Goal: Task Accomplishment & Management: Manage account settings

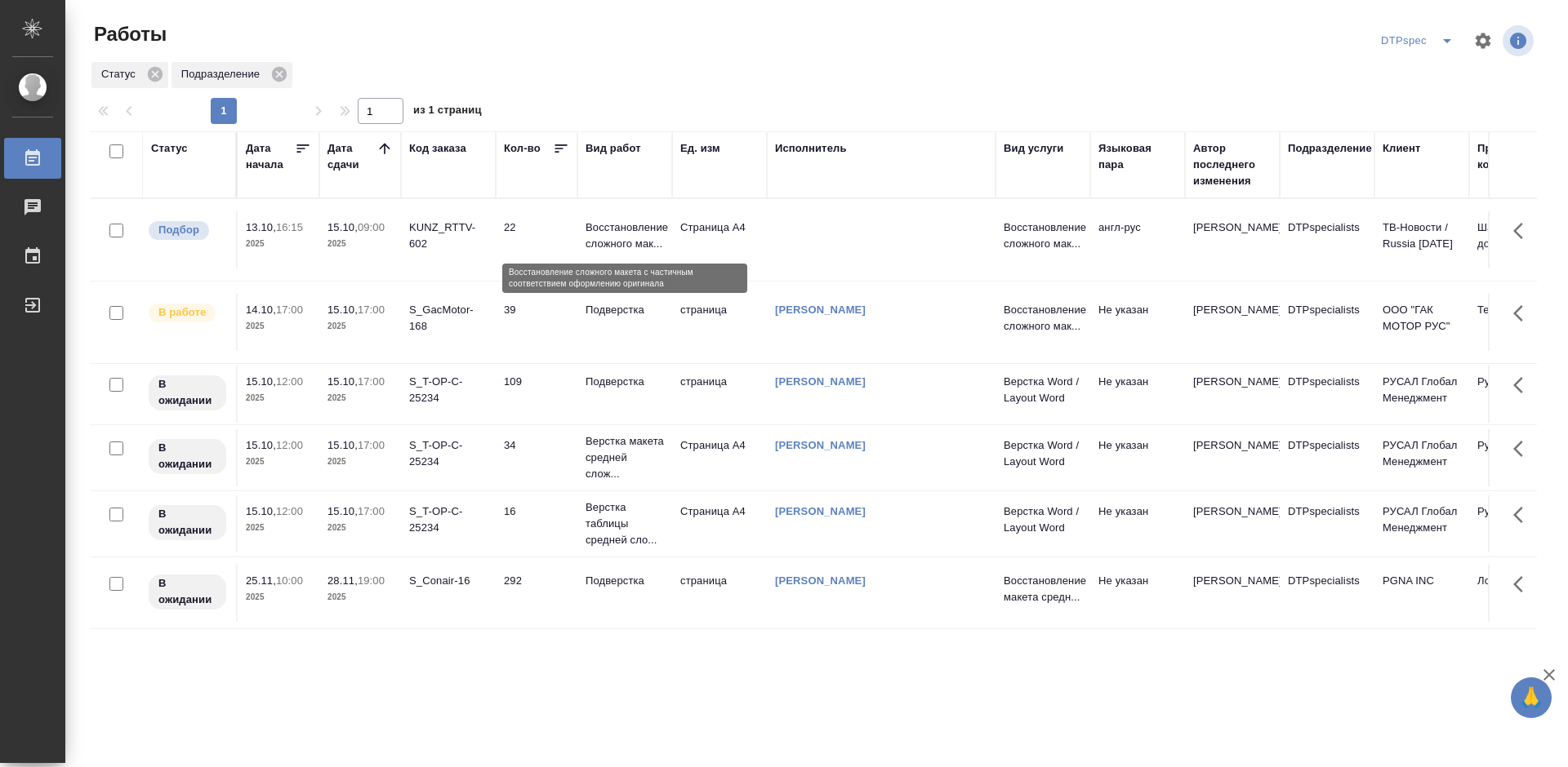
click at [622, 235] on p "Восстановление сложного мак..." at bounding box center [624, 236] width 78 height 33
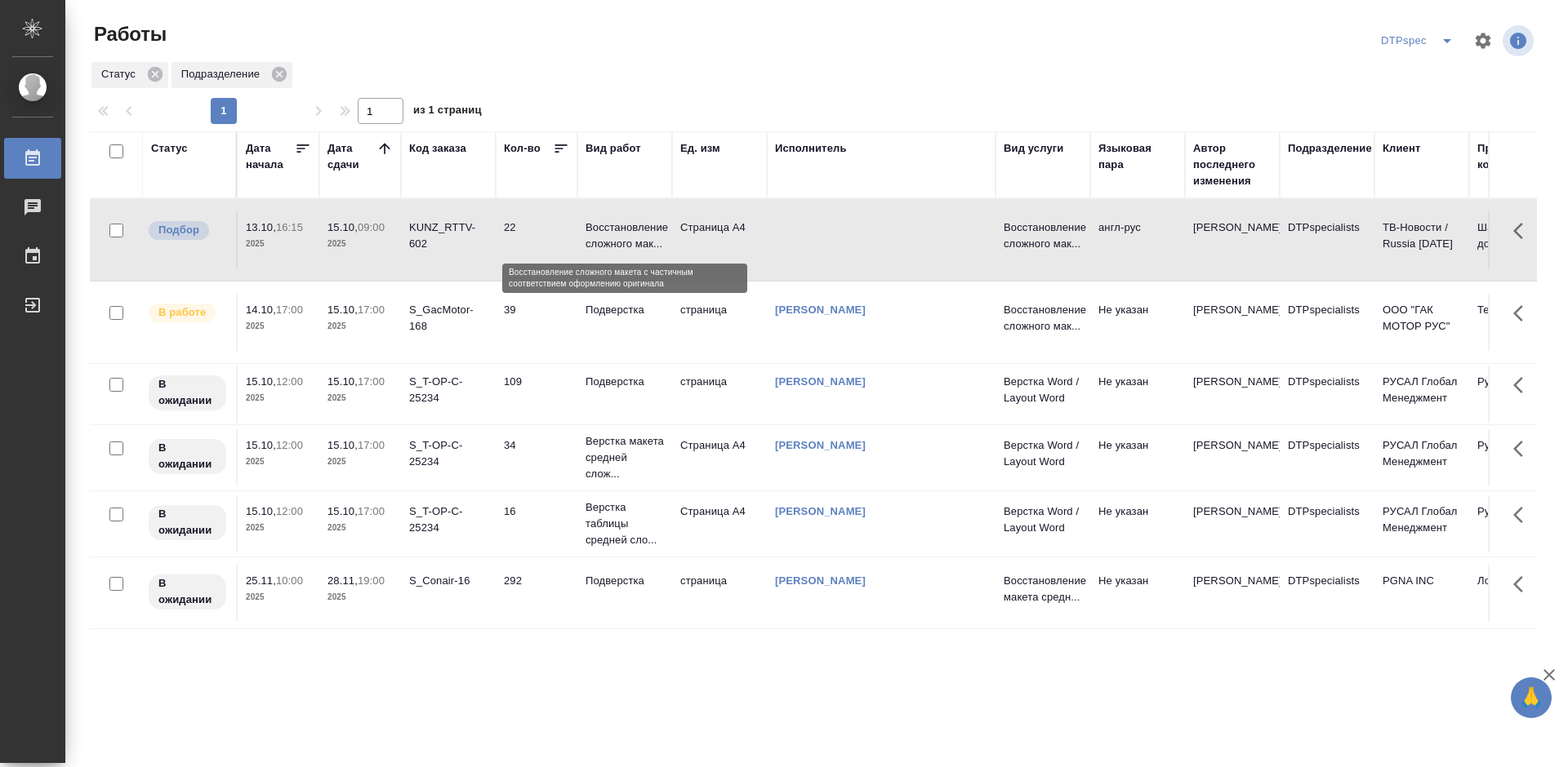
click at [622, 235] on p "Восстановление сложного мак..." at bounding box center [624, 236] width 78 height 33
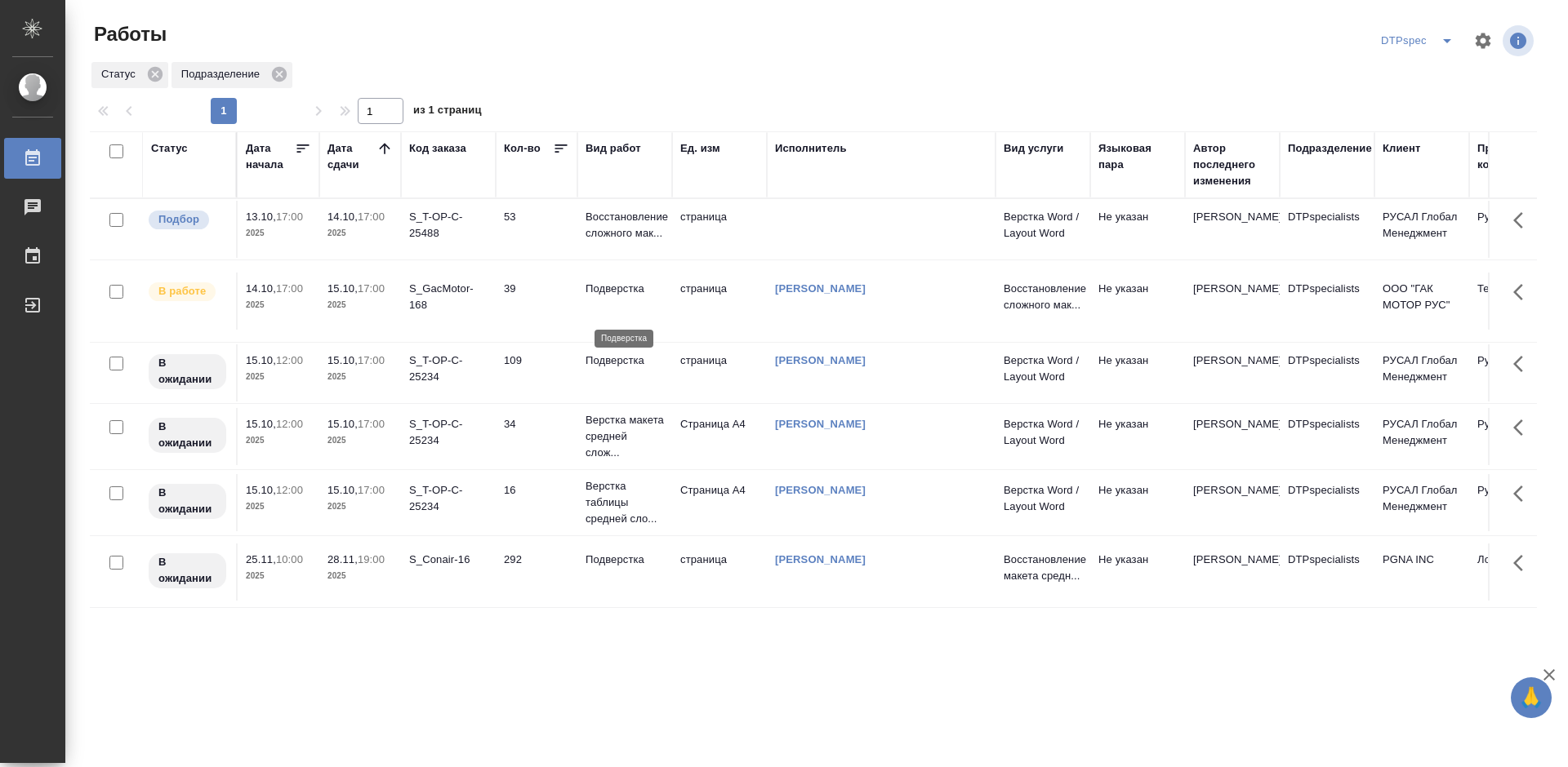
click at [619, 297] on p "Подверстка" at bounding box center [624, 288] width 78 height 16
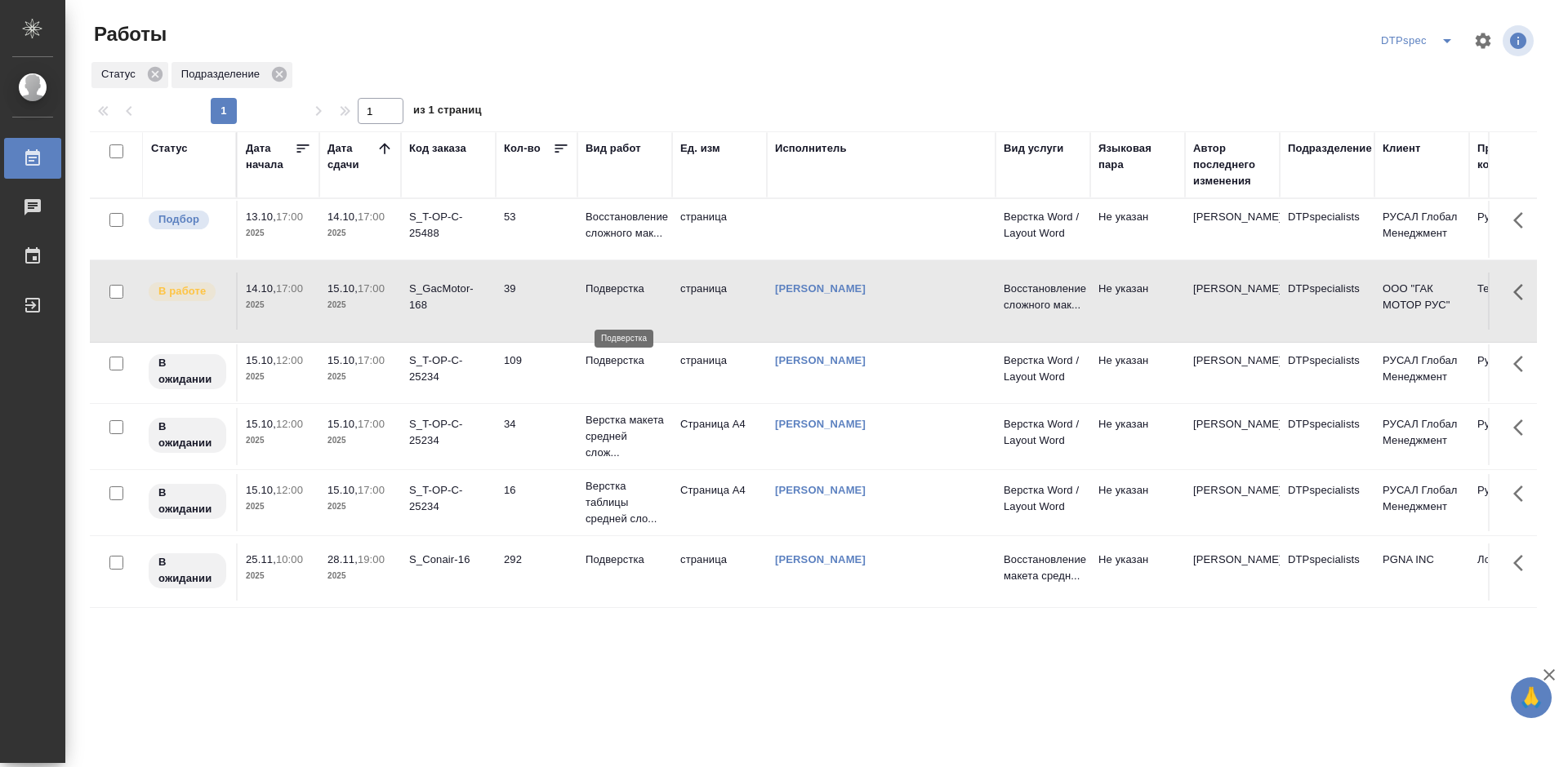
click at [619, 297] on p "Подверстка" at bounding box center [624, 288] width 78 height 16
click at [616, 241] on p "Восстановление сложного мак..." at bounding box center [624, 225] width 78 height 33
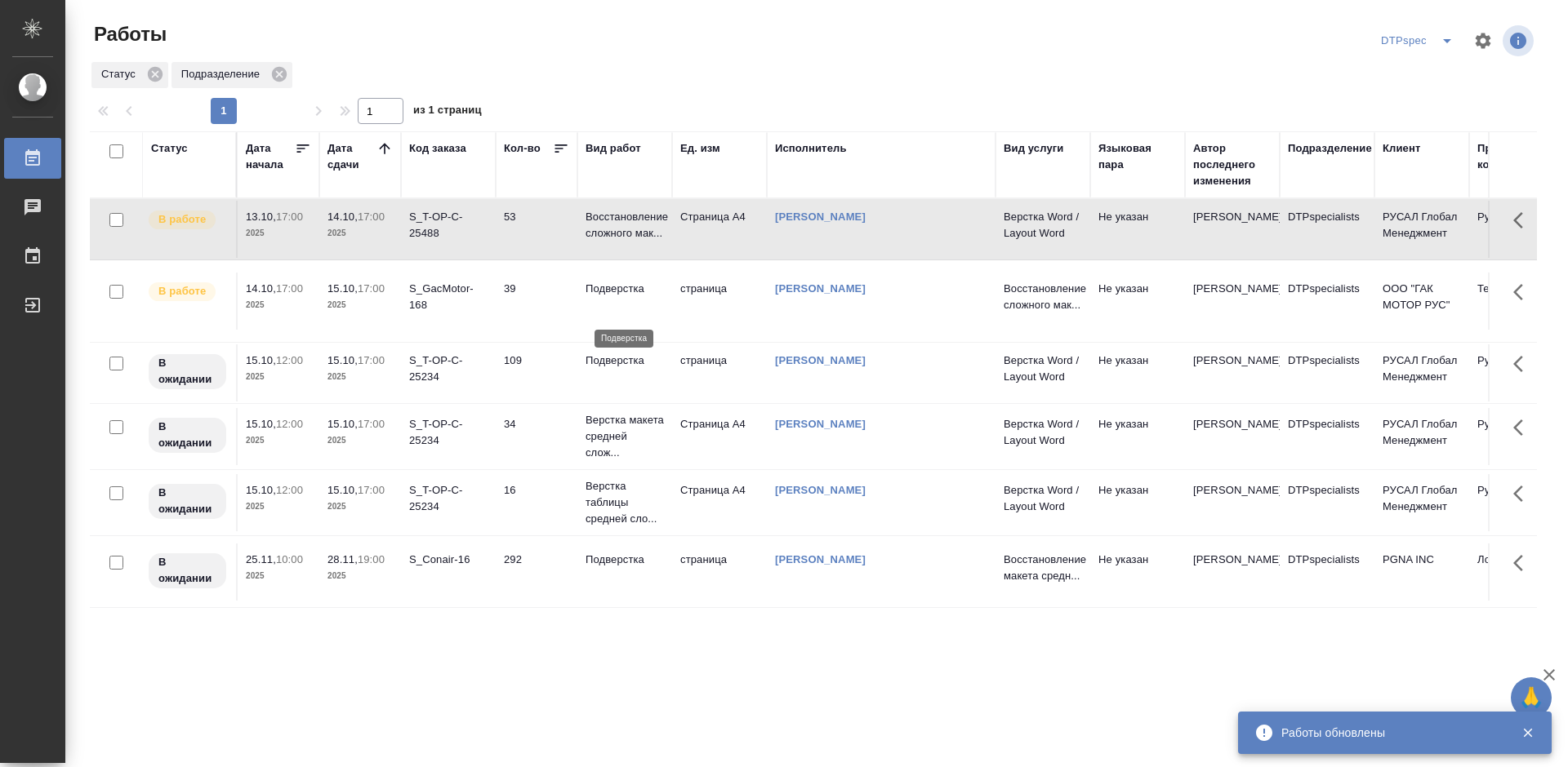
click at [613, 297] on p "Подверстка" at bounding box center [624, 288] width 78 height 16
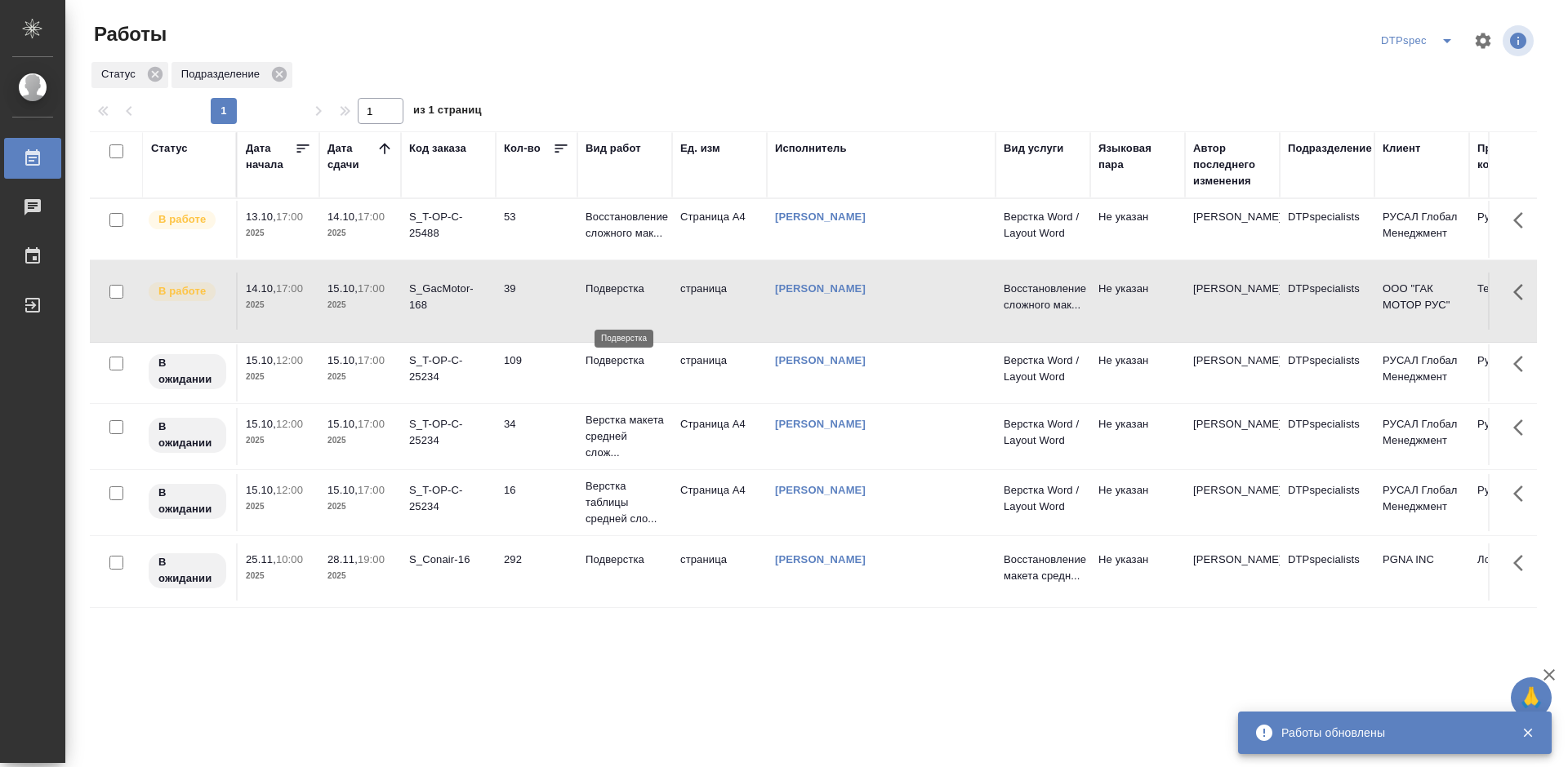
click at [613, 297] on p "Подверстка" at bounding box center [624, 288] width 78 height 16
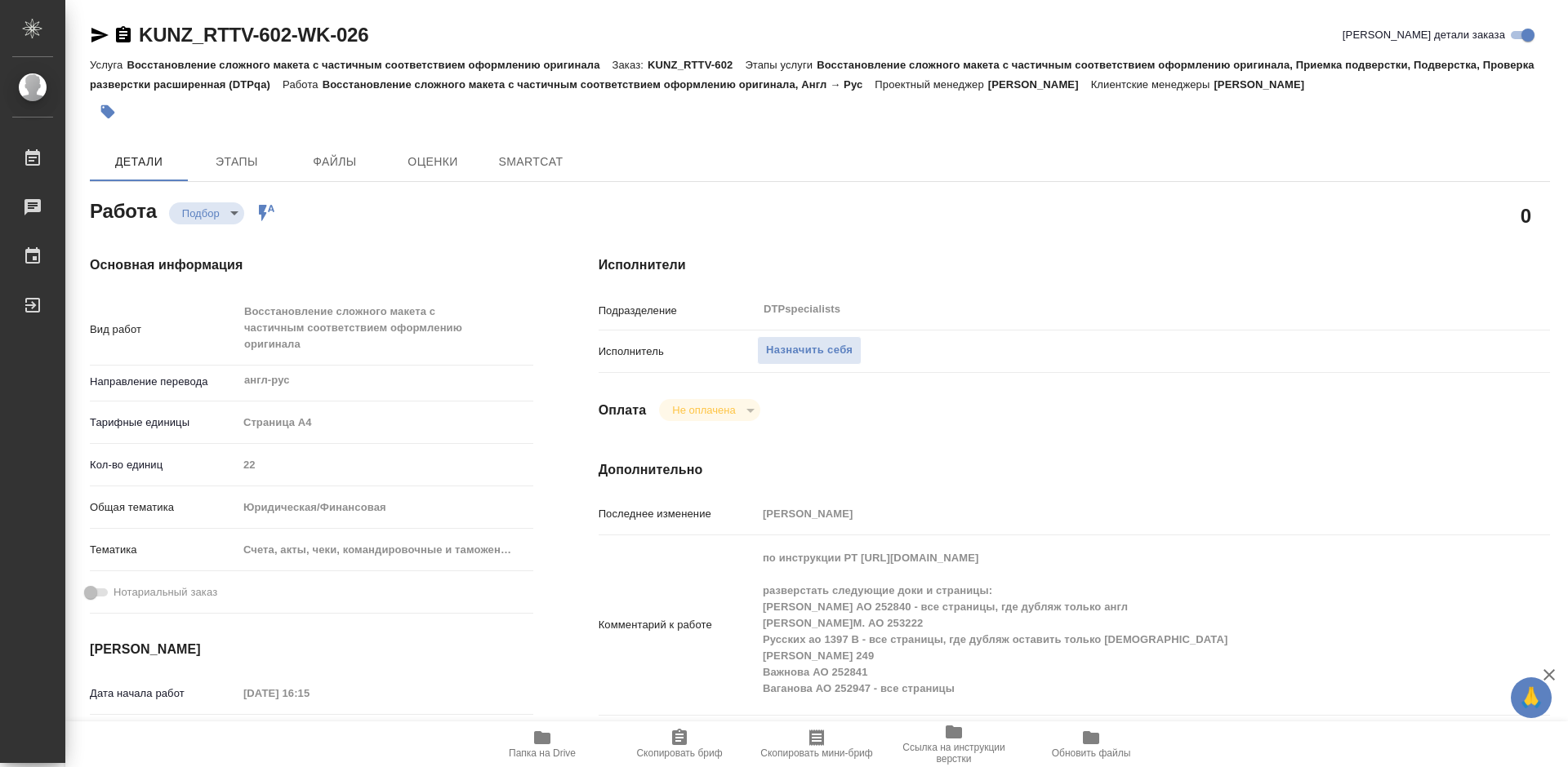
type textarea "x"
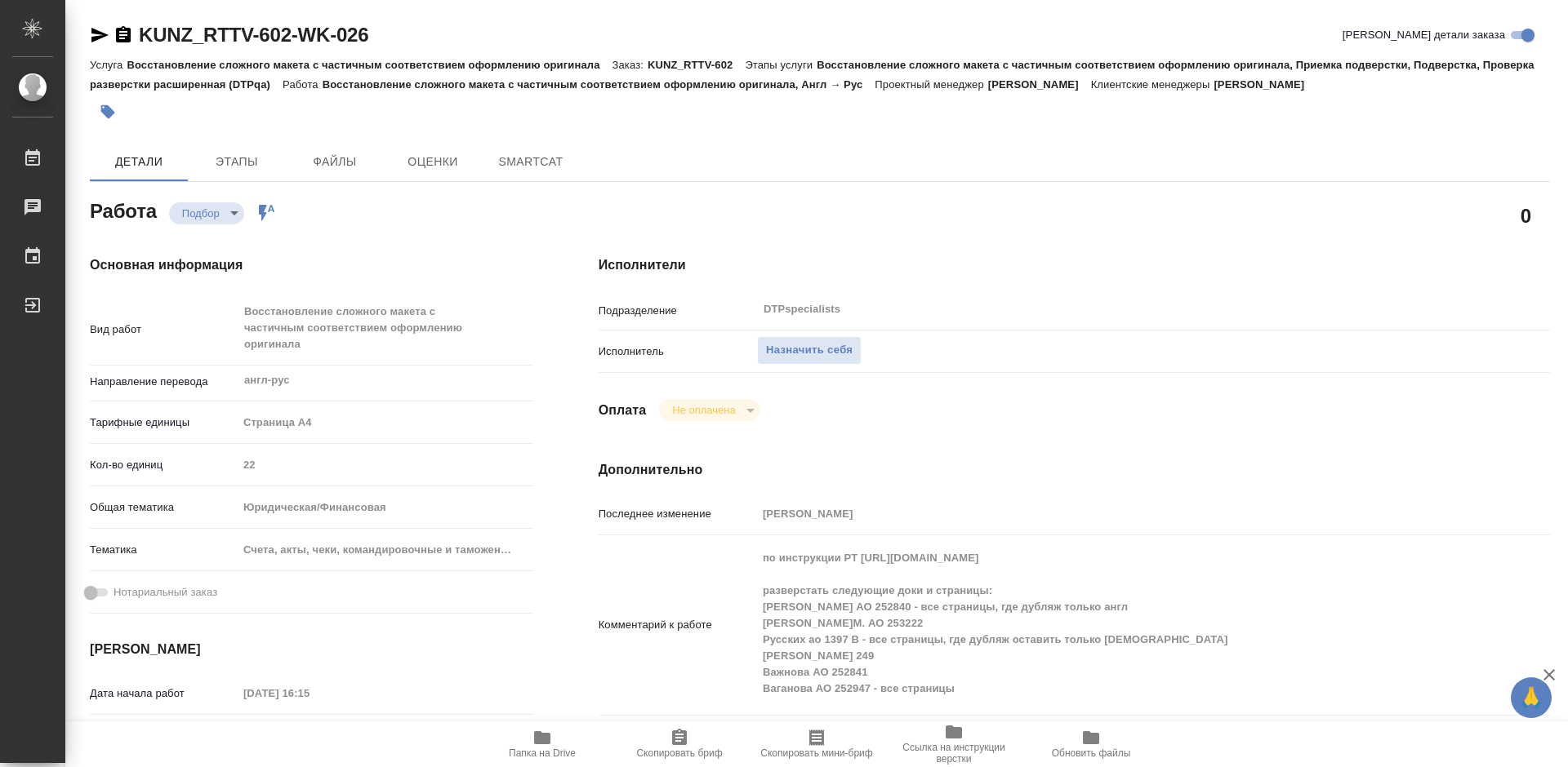
type textarea "x"
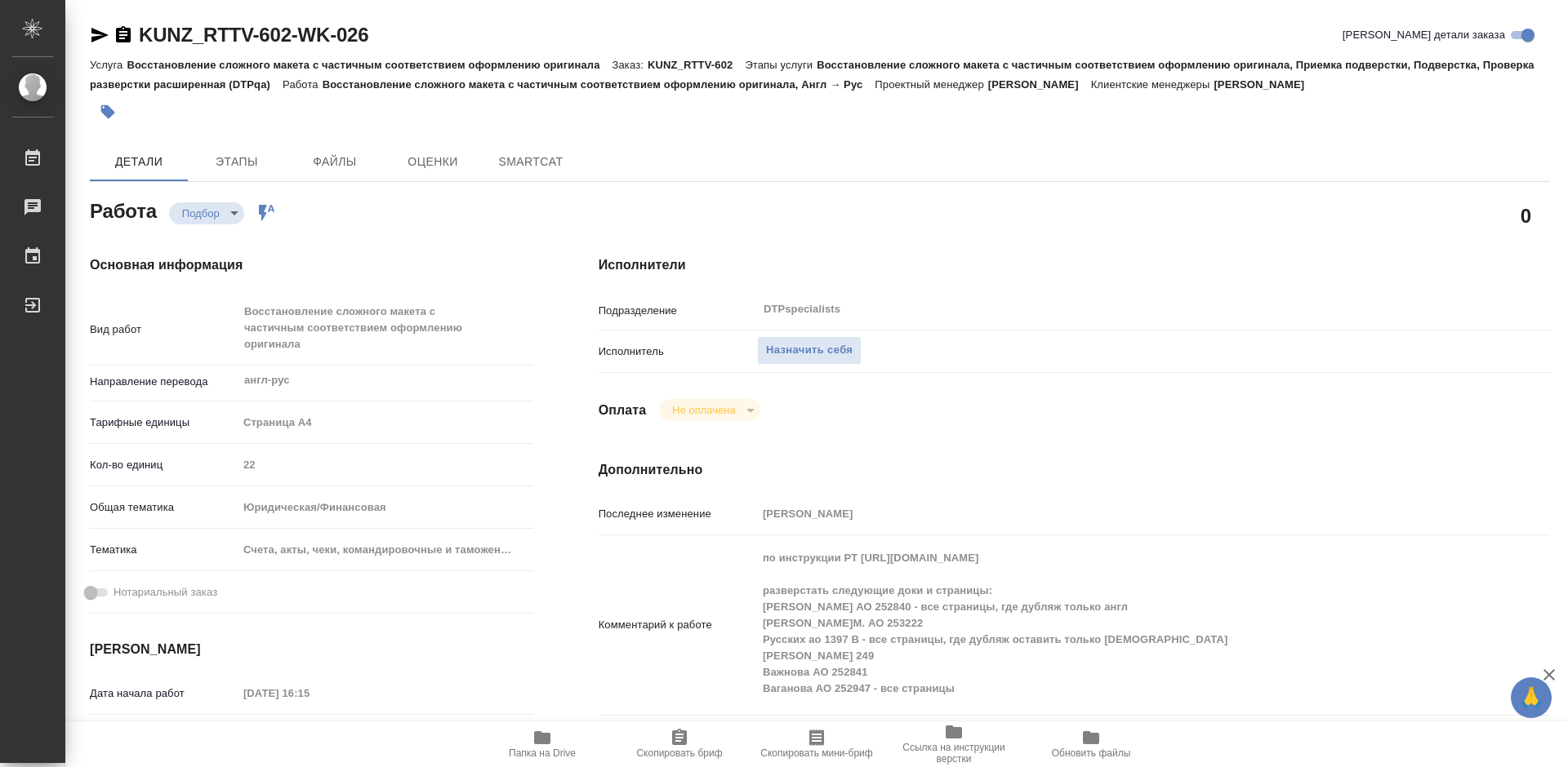
type textarea "x"
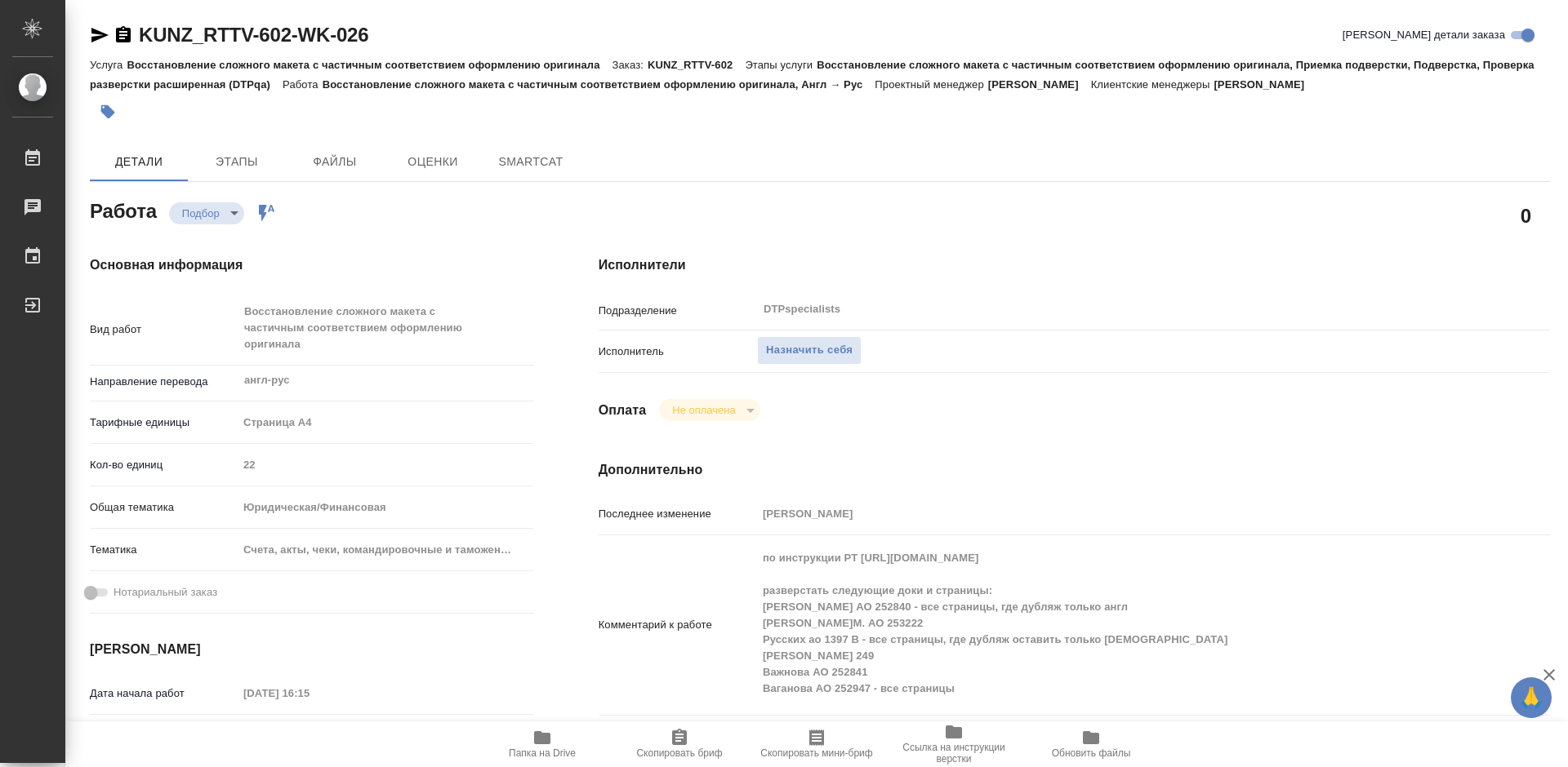
type textarea "x"
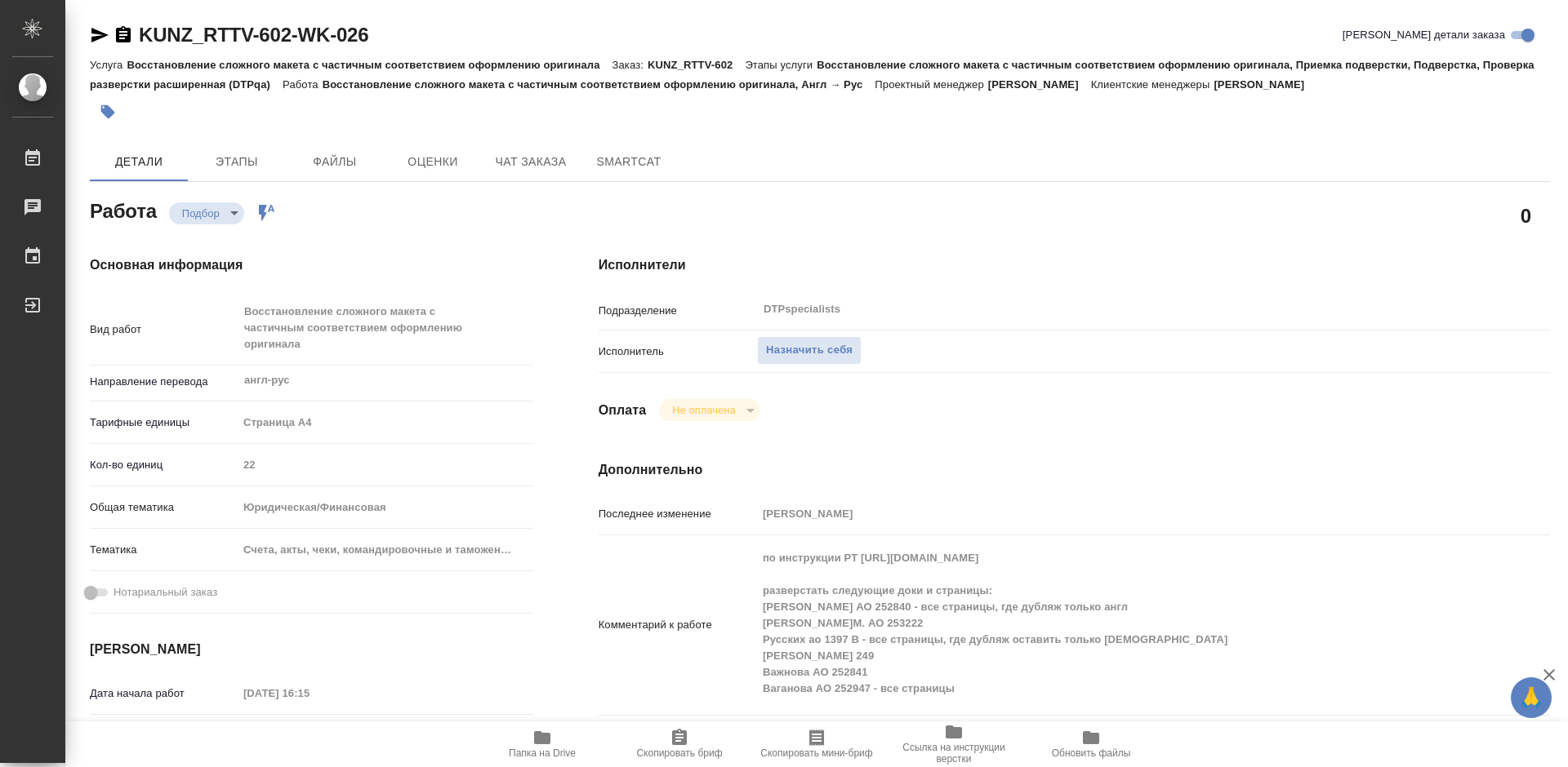
type textarea "x"
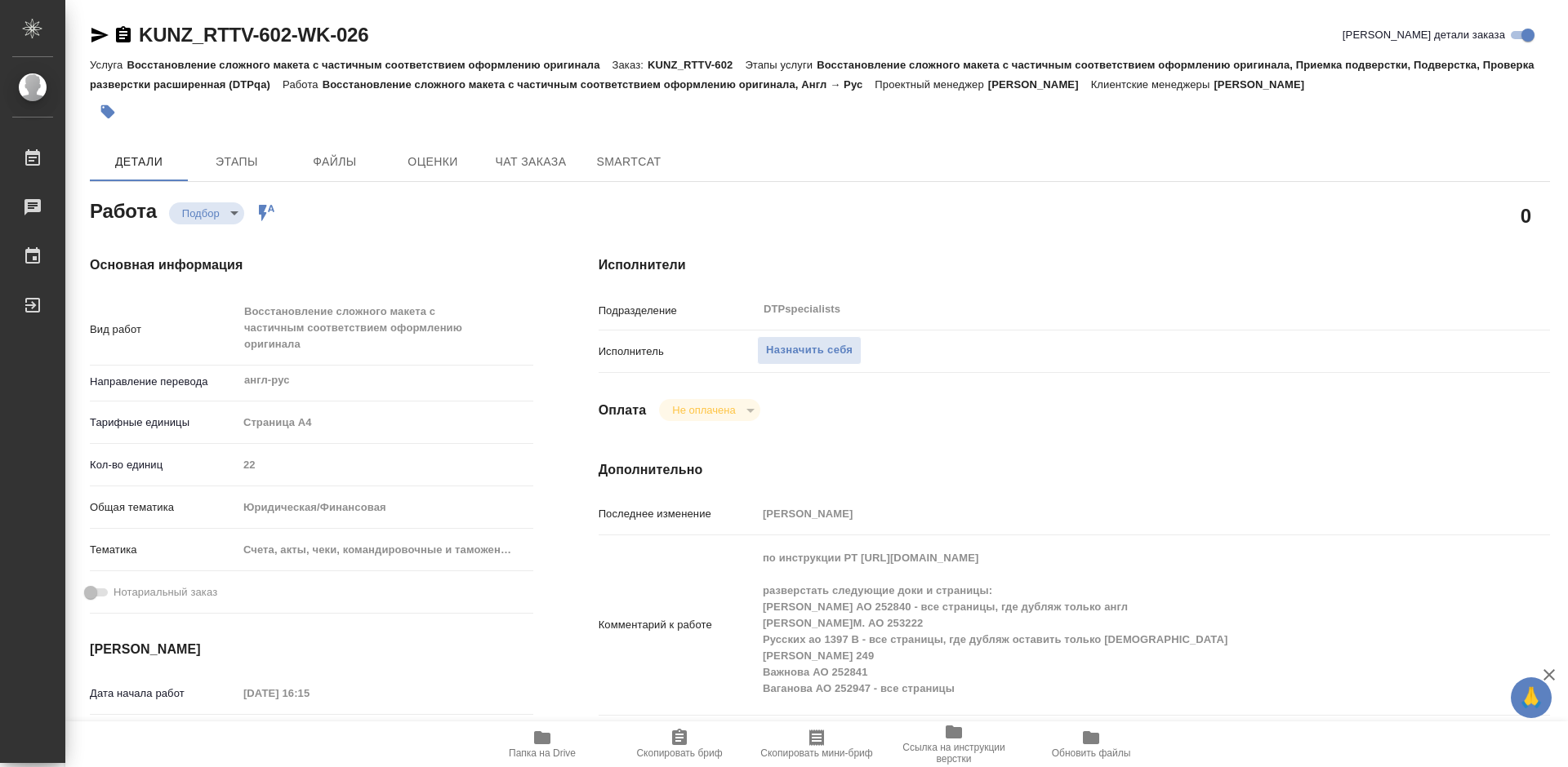
type textarea "x"
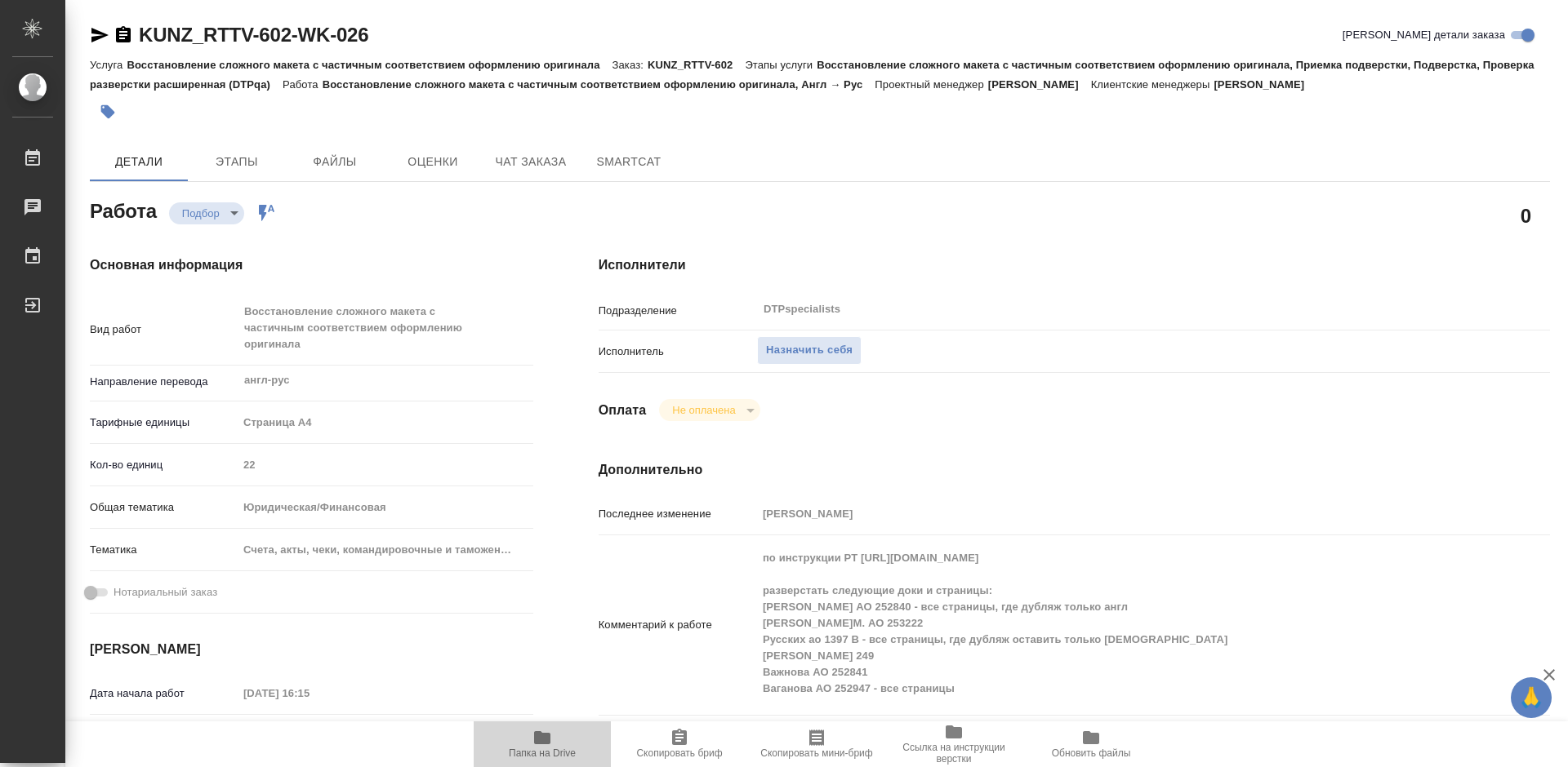
click at [519, 752] on span "Папка на Drive" at bounding box center [541, 753] width 67 height 11
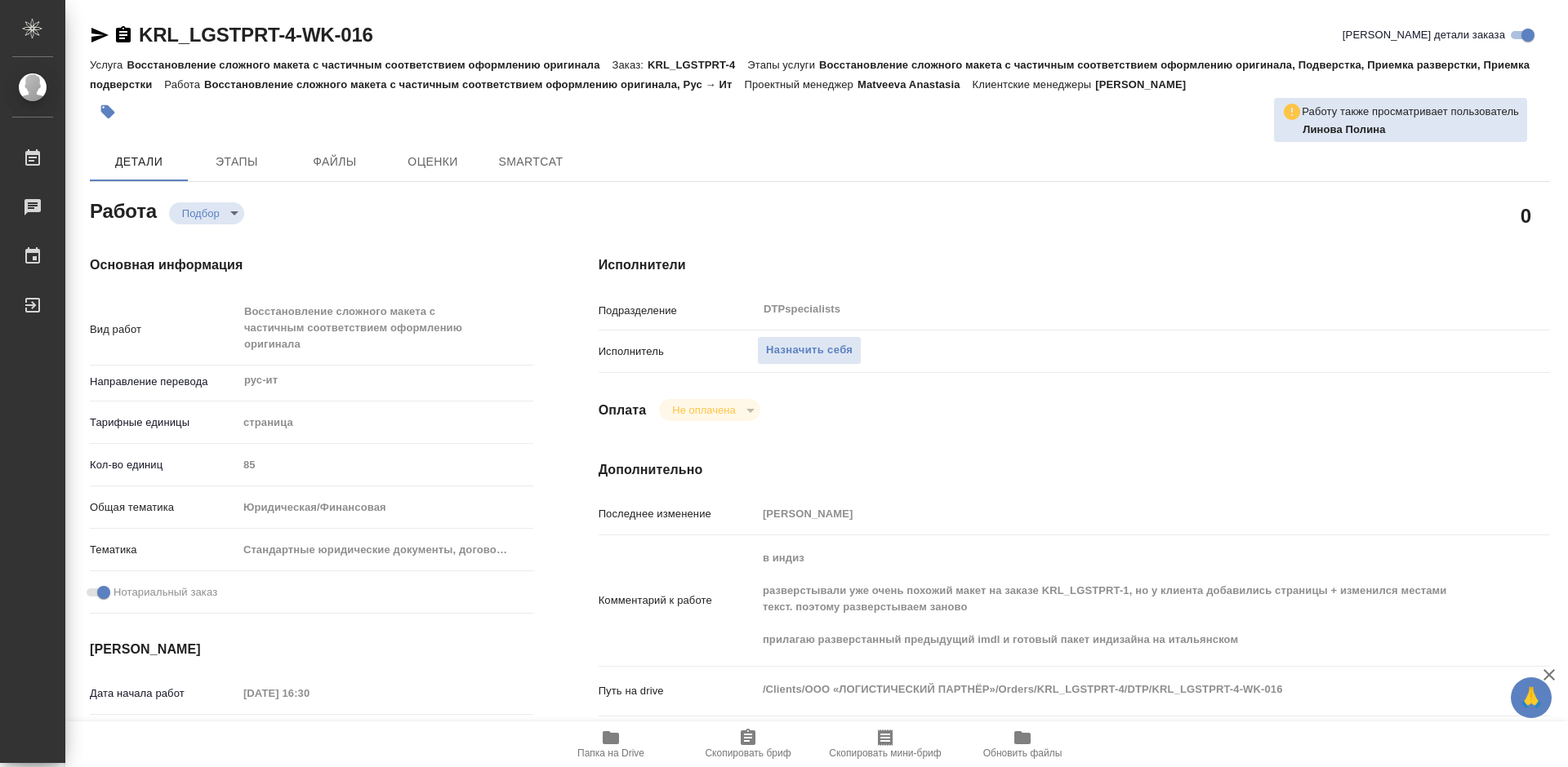
type textarea "x"
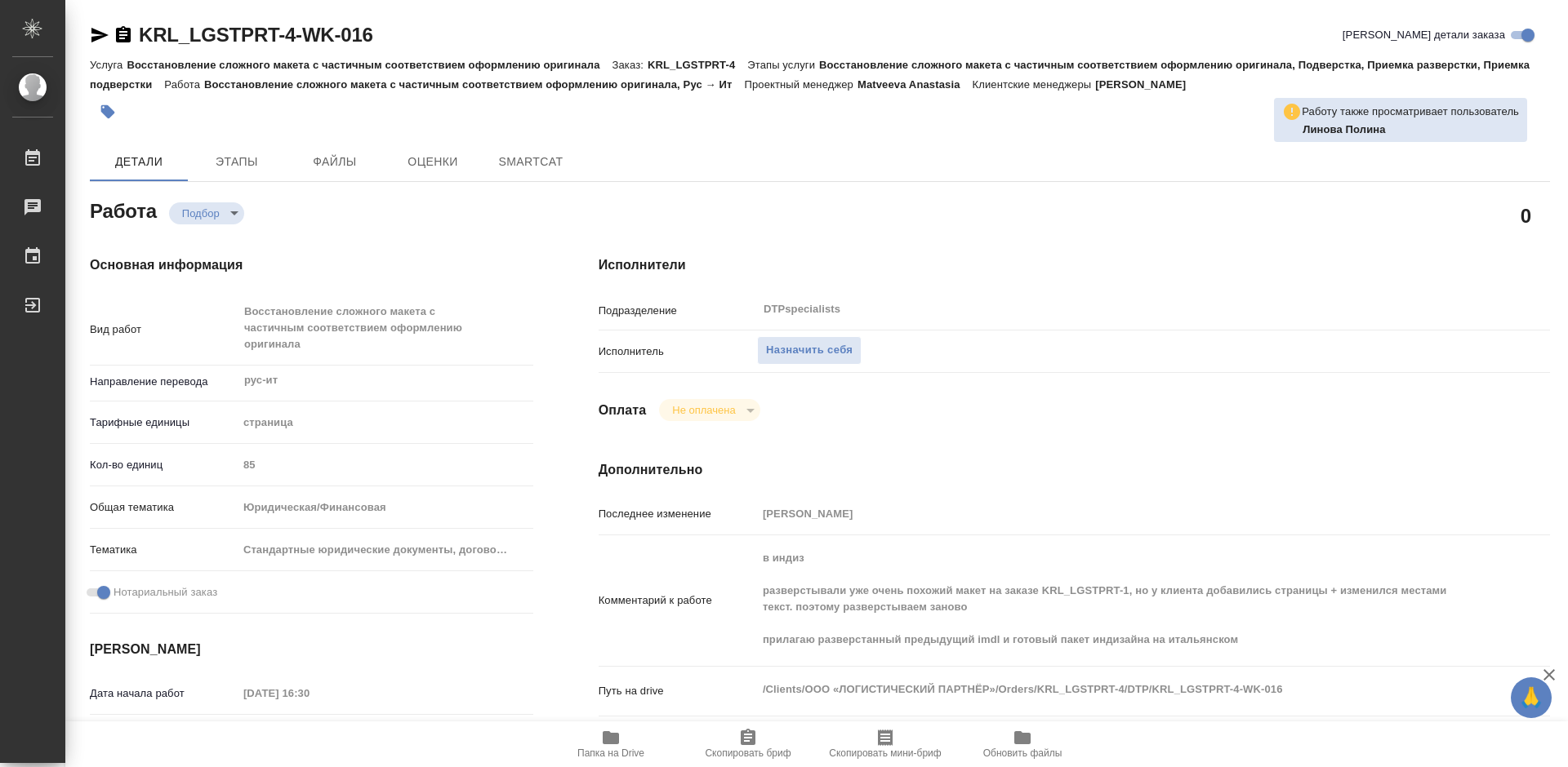
type textarea "x"
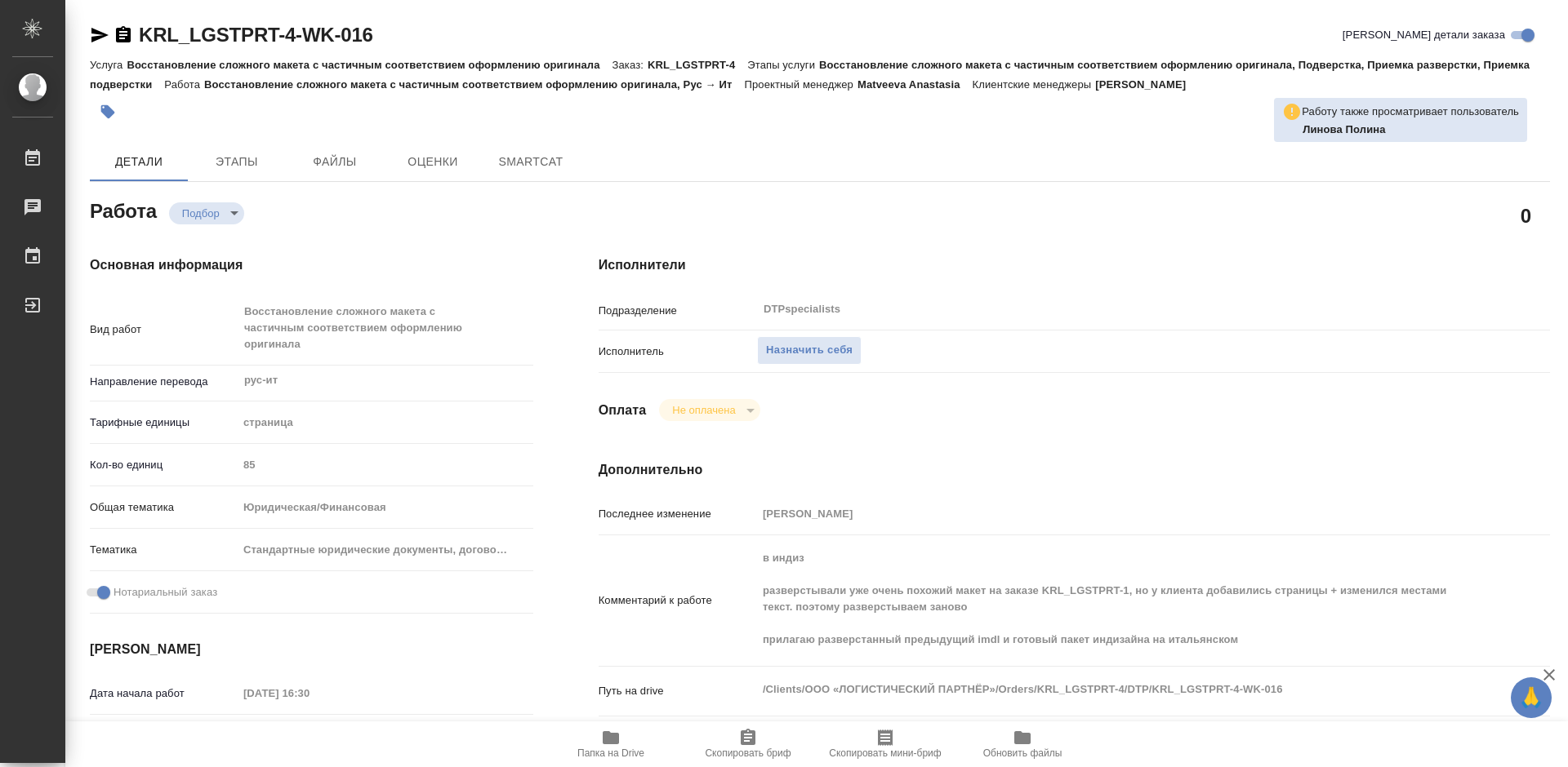
type textarea "x"
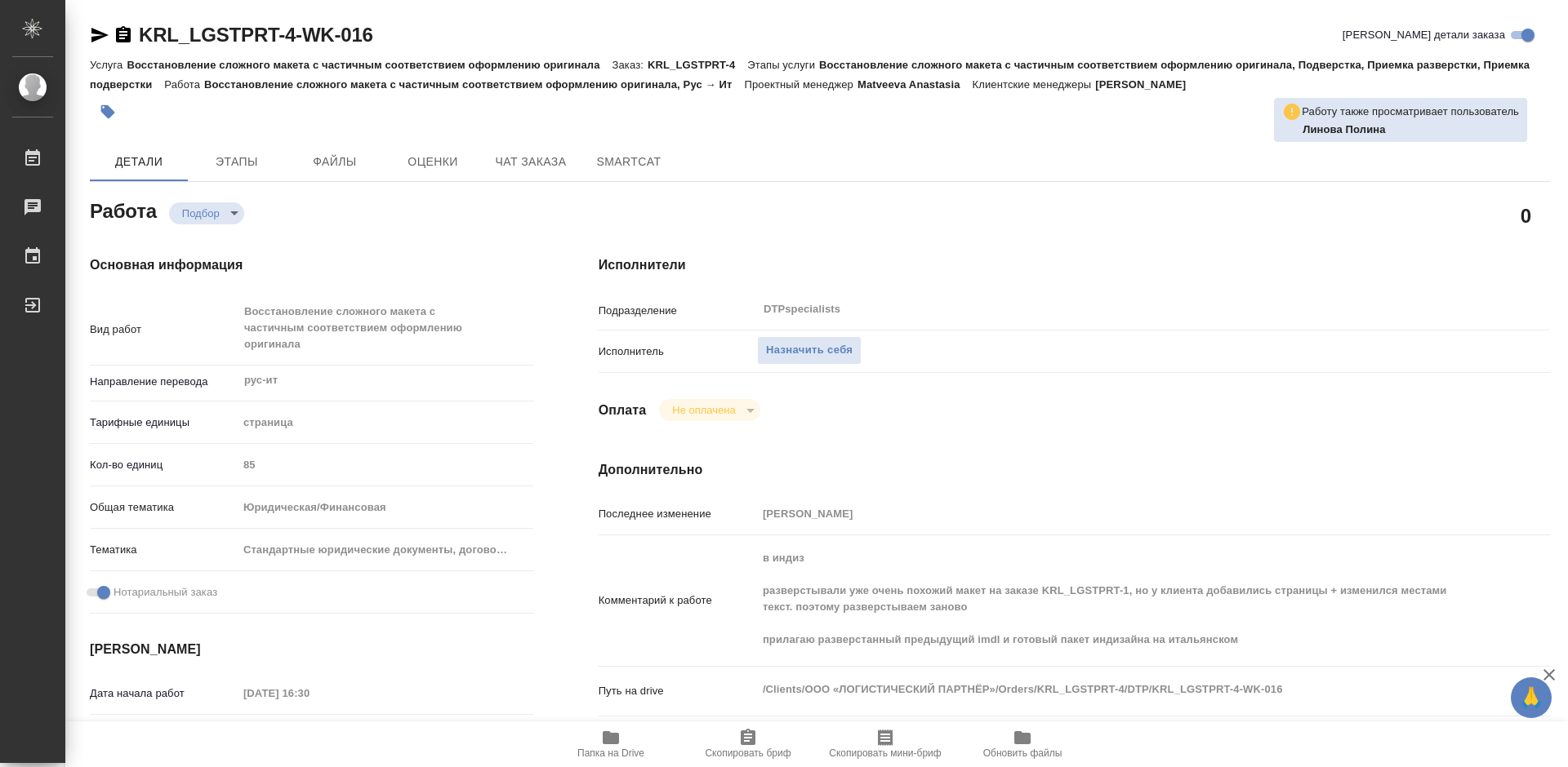
type textarea "x"
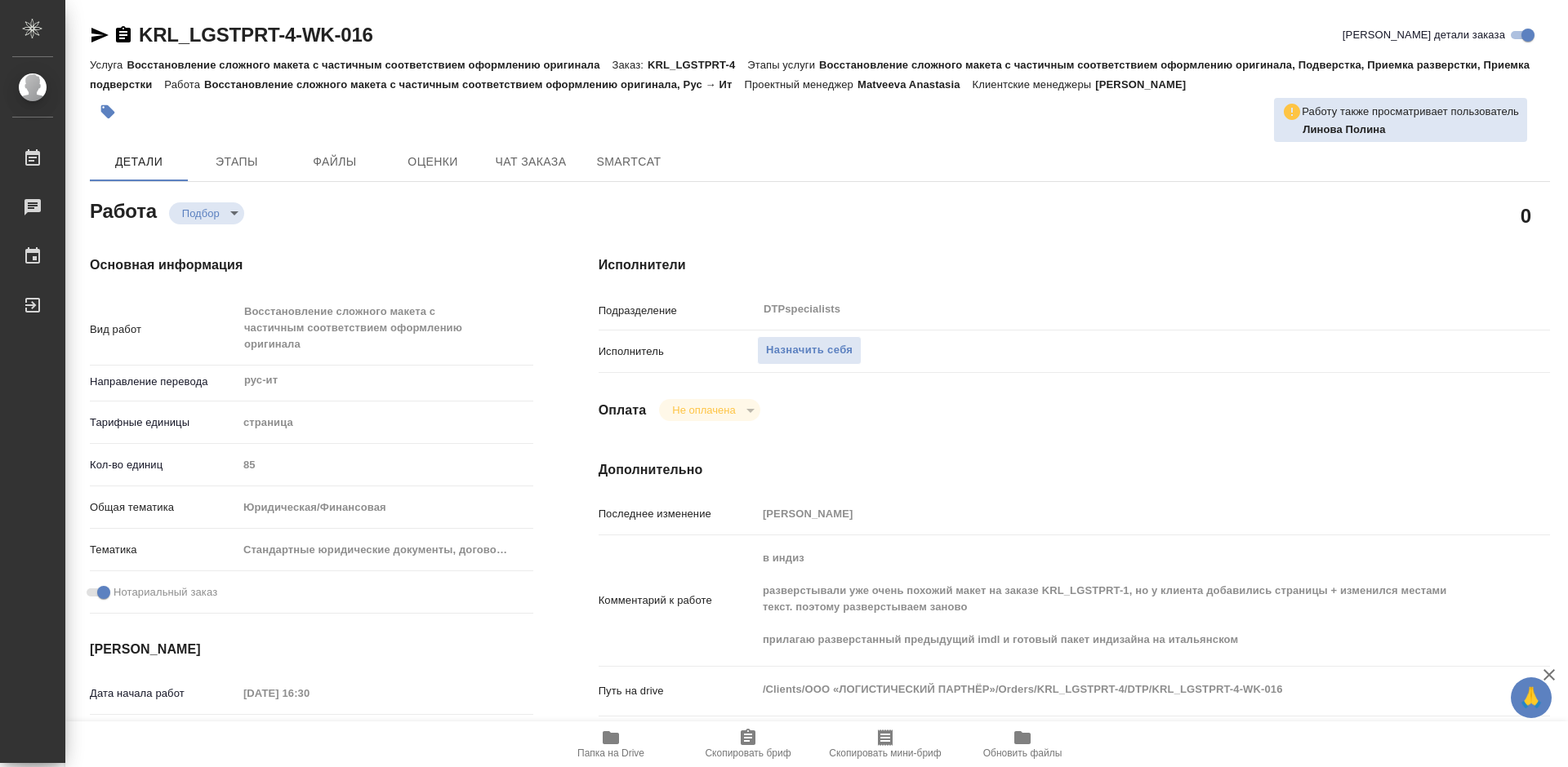
scroll to position [163, 0]
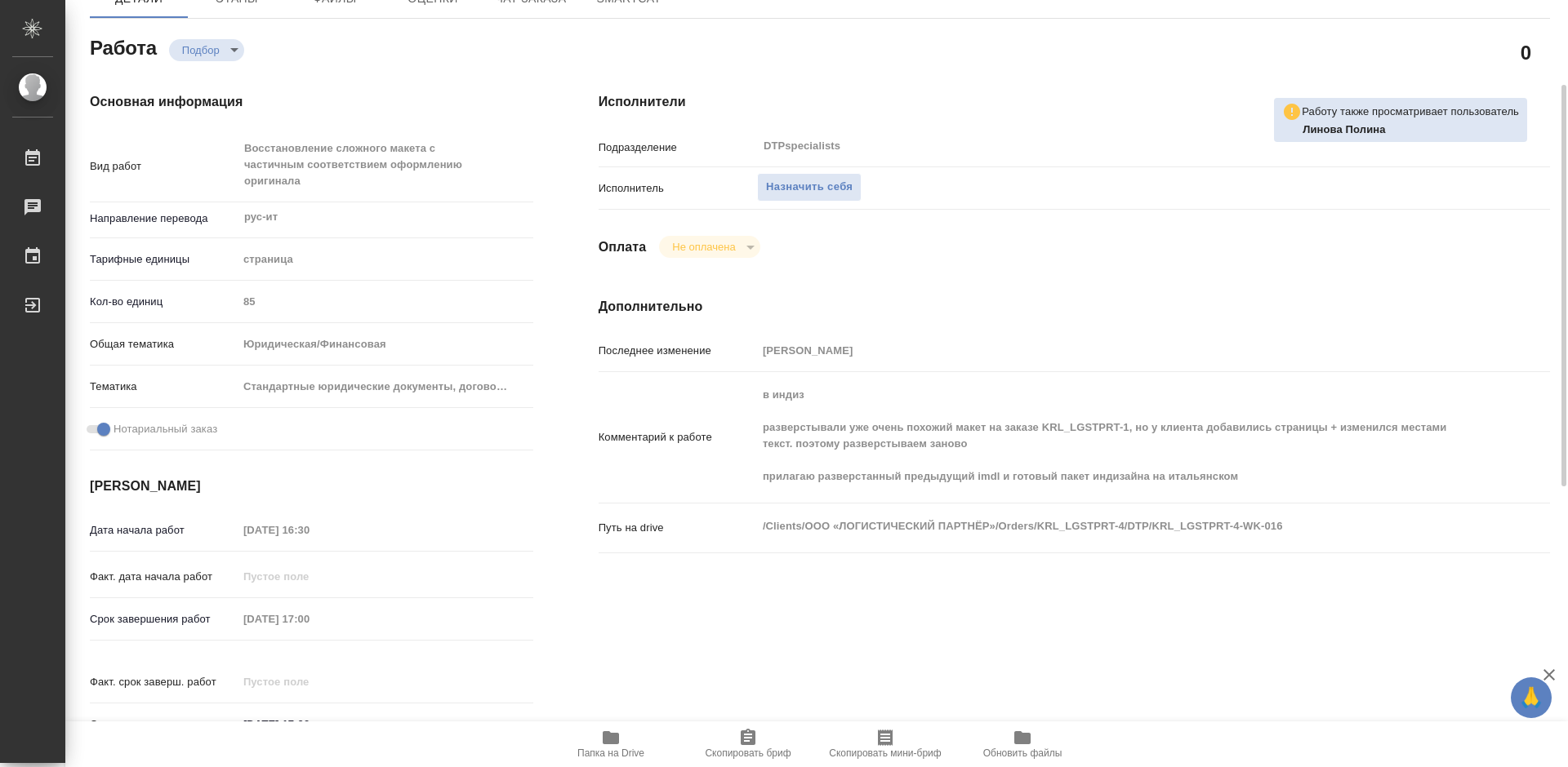
type textarea "x"
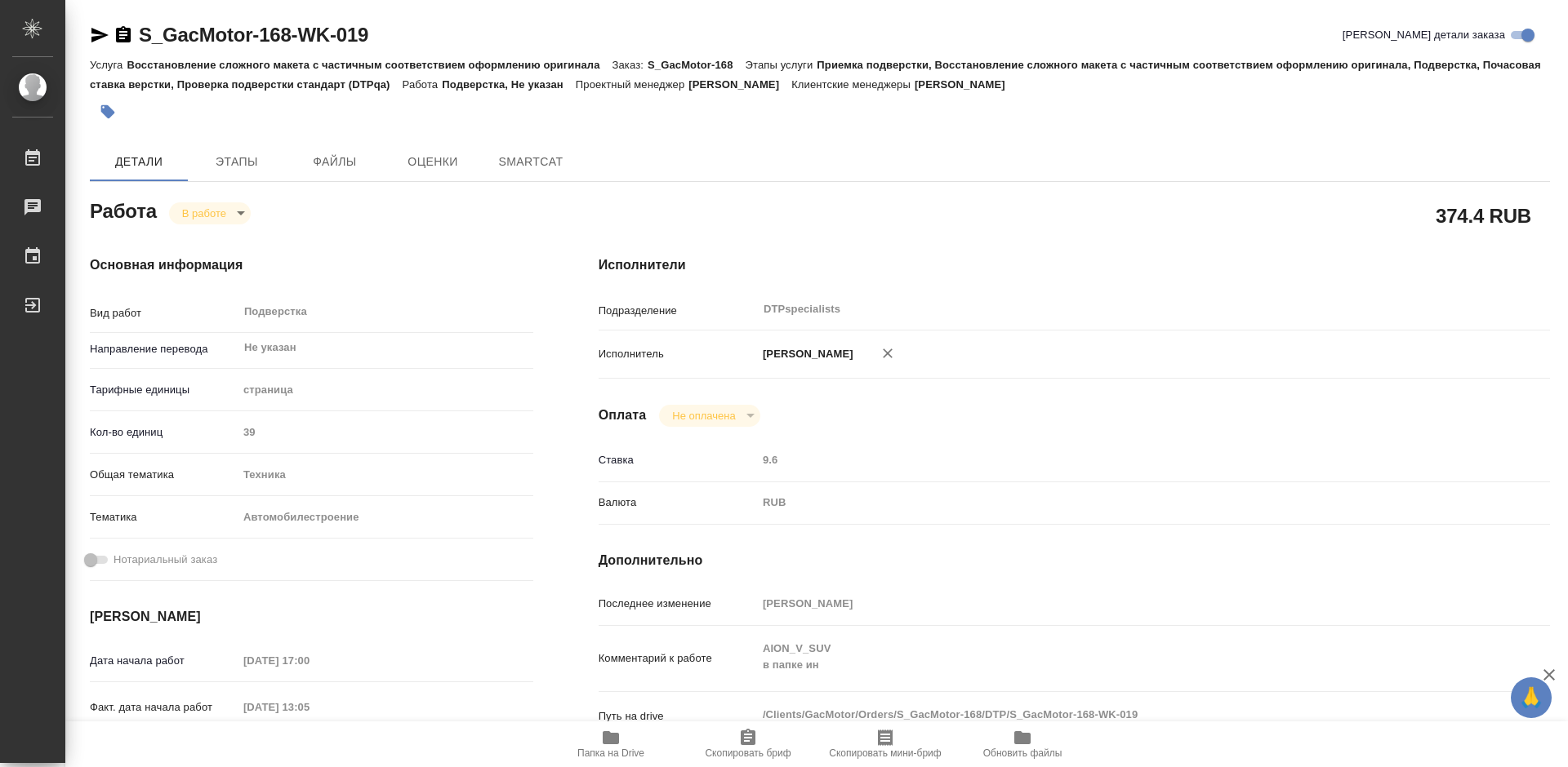
type textarea "x"
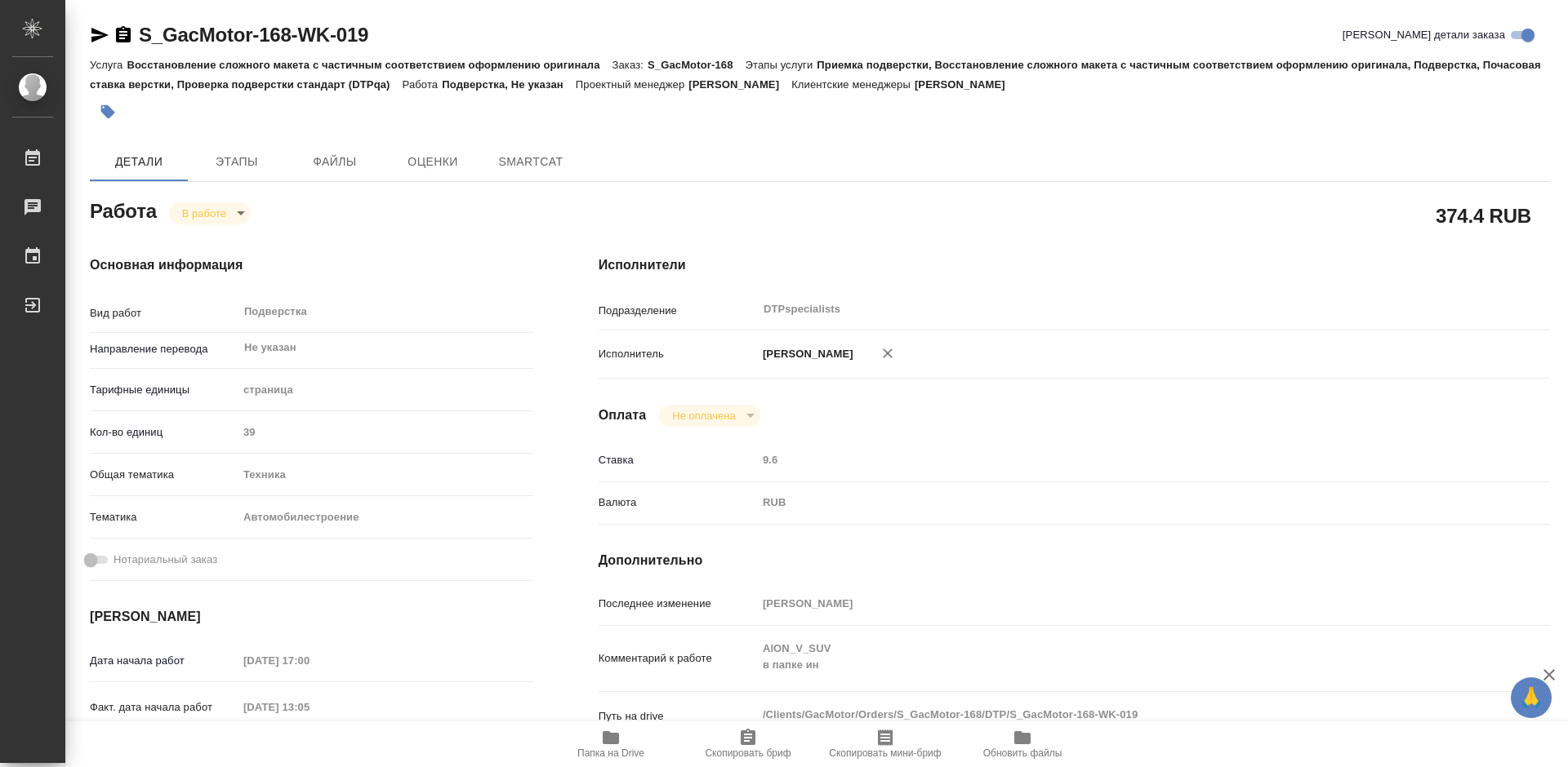
type textarea "x"
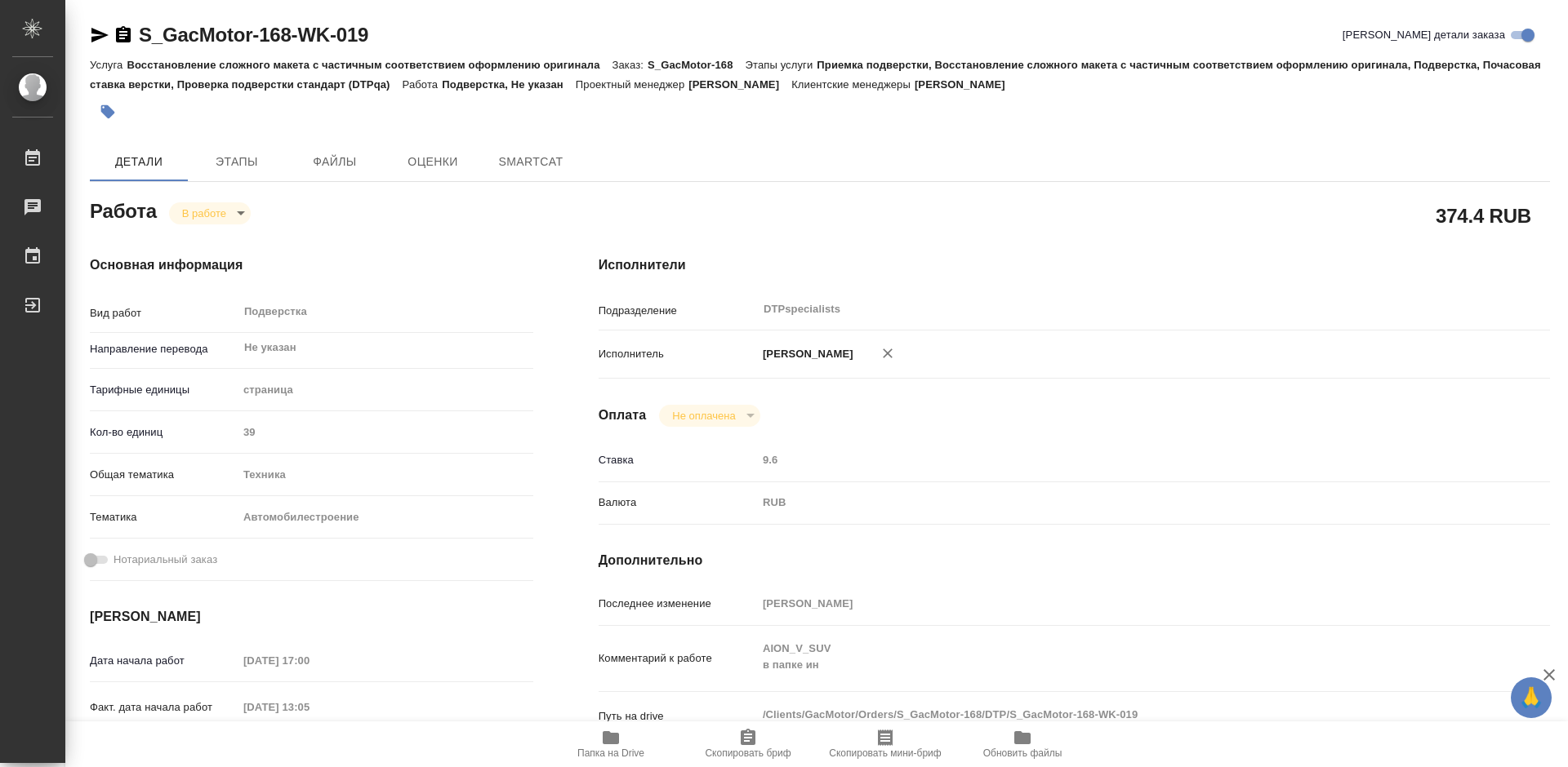
type textarea "x"
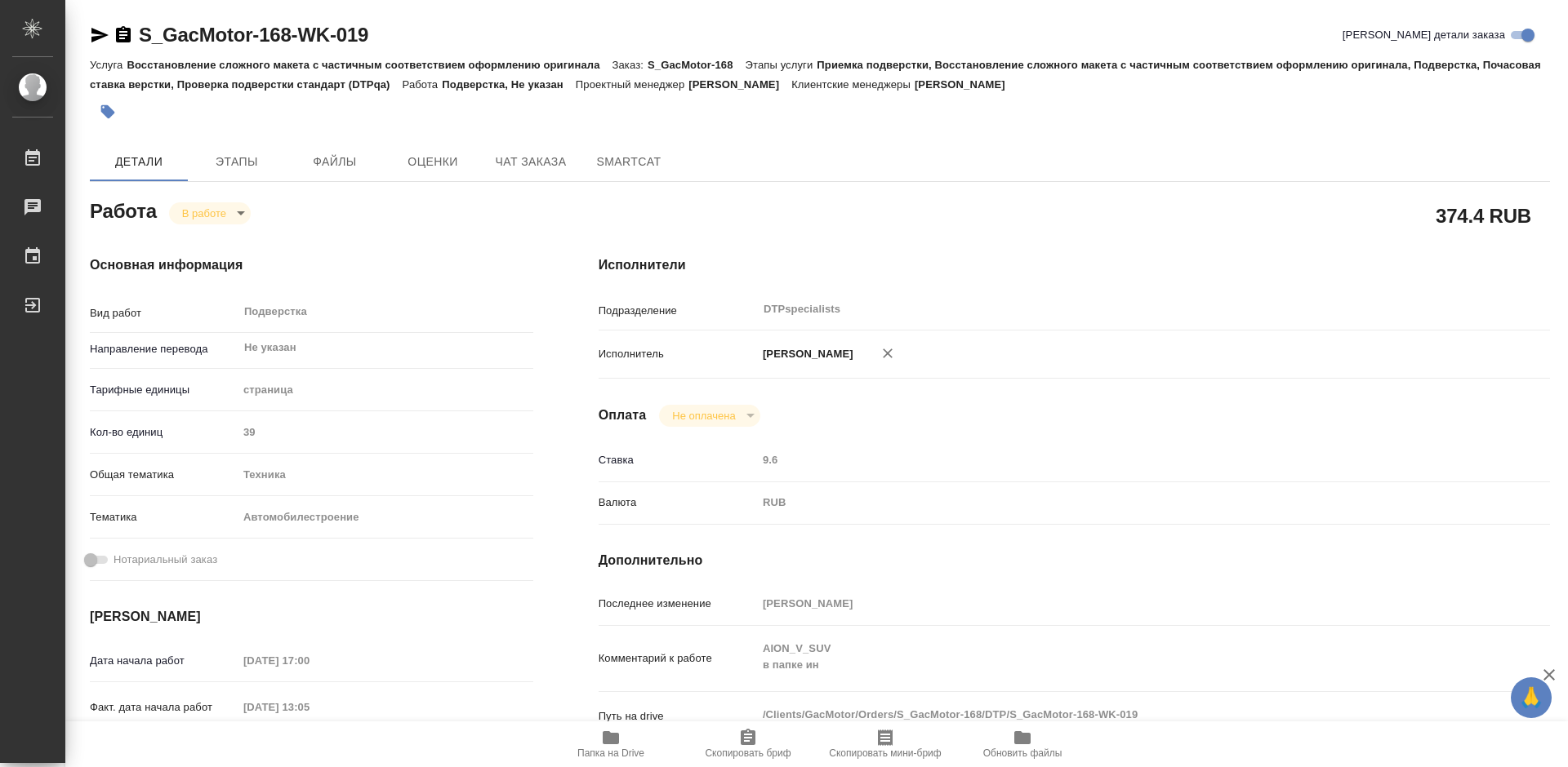
type textarea "x"
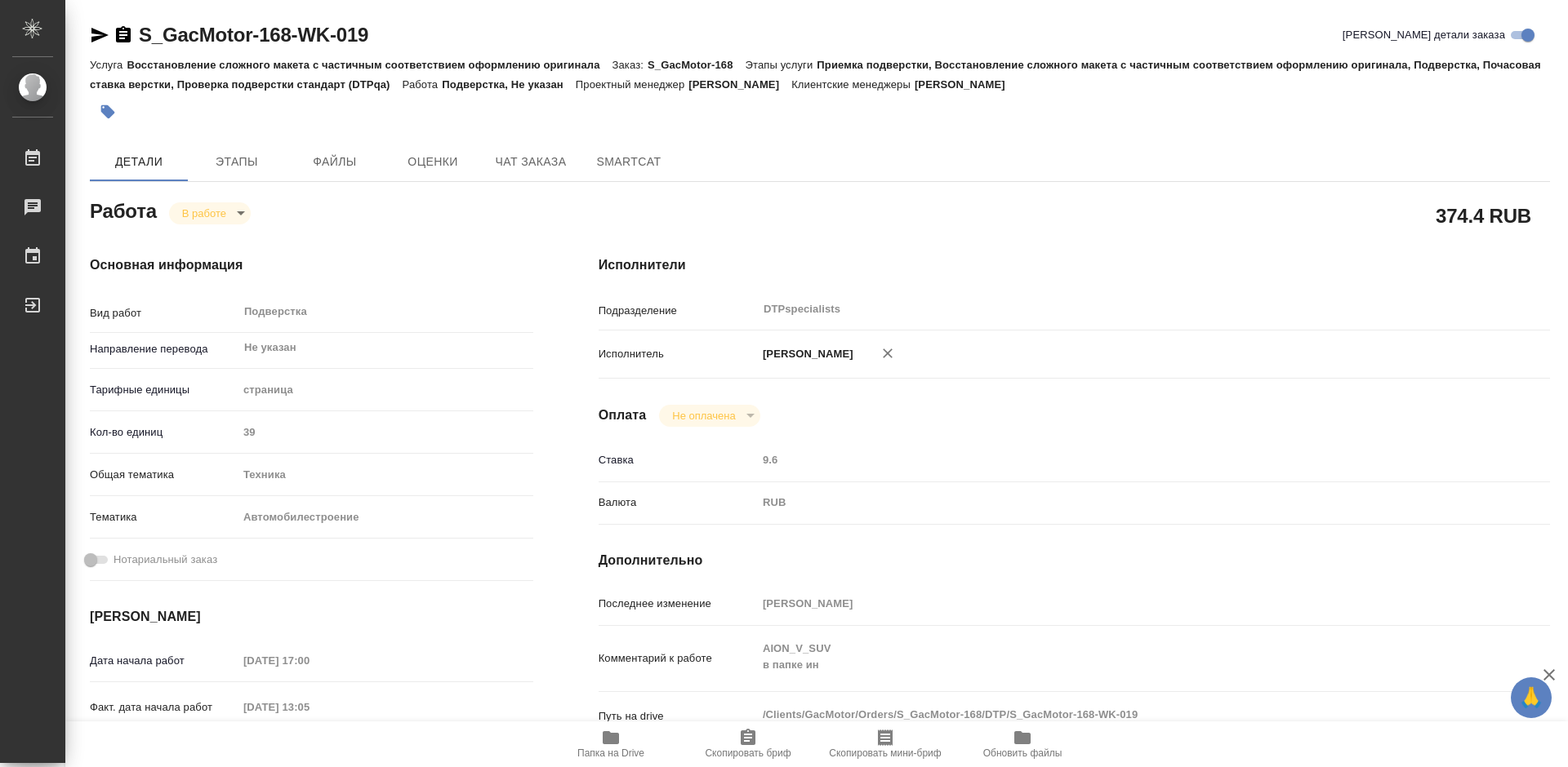
type textarea "x"
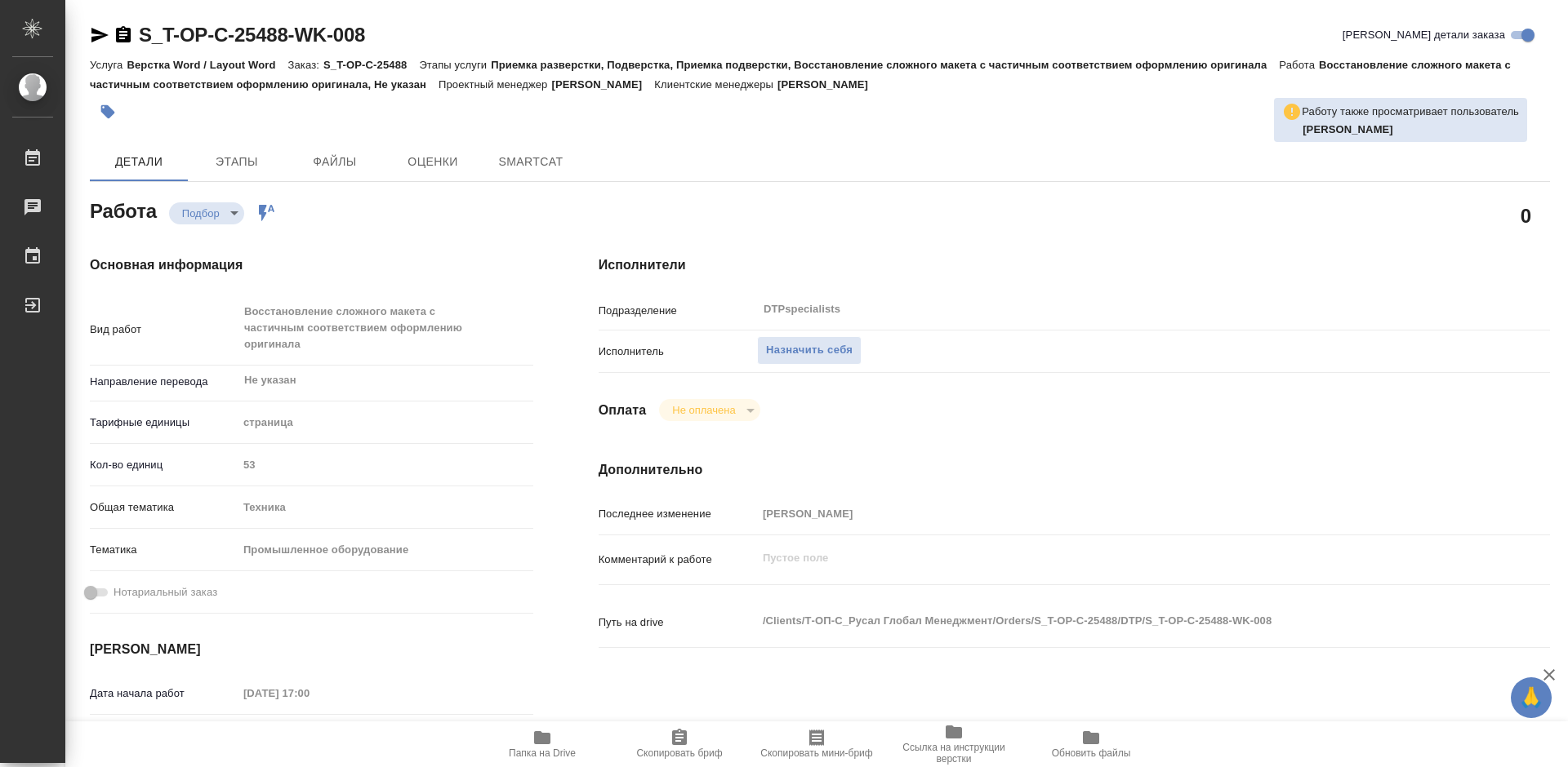
type textarea "x"
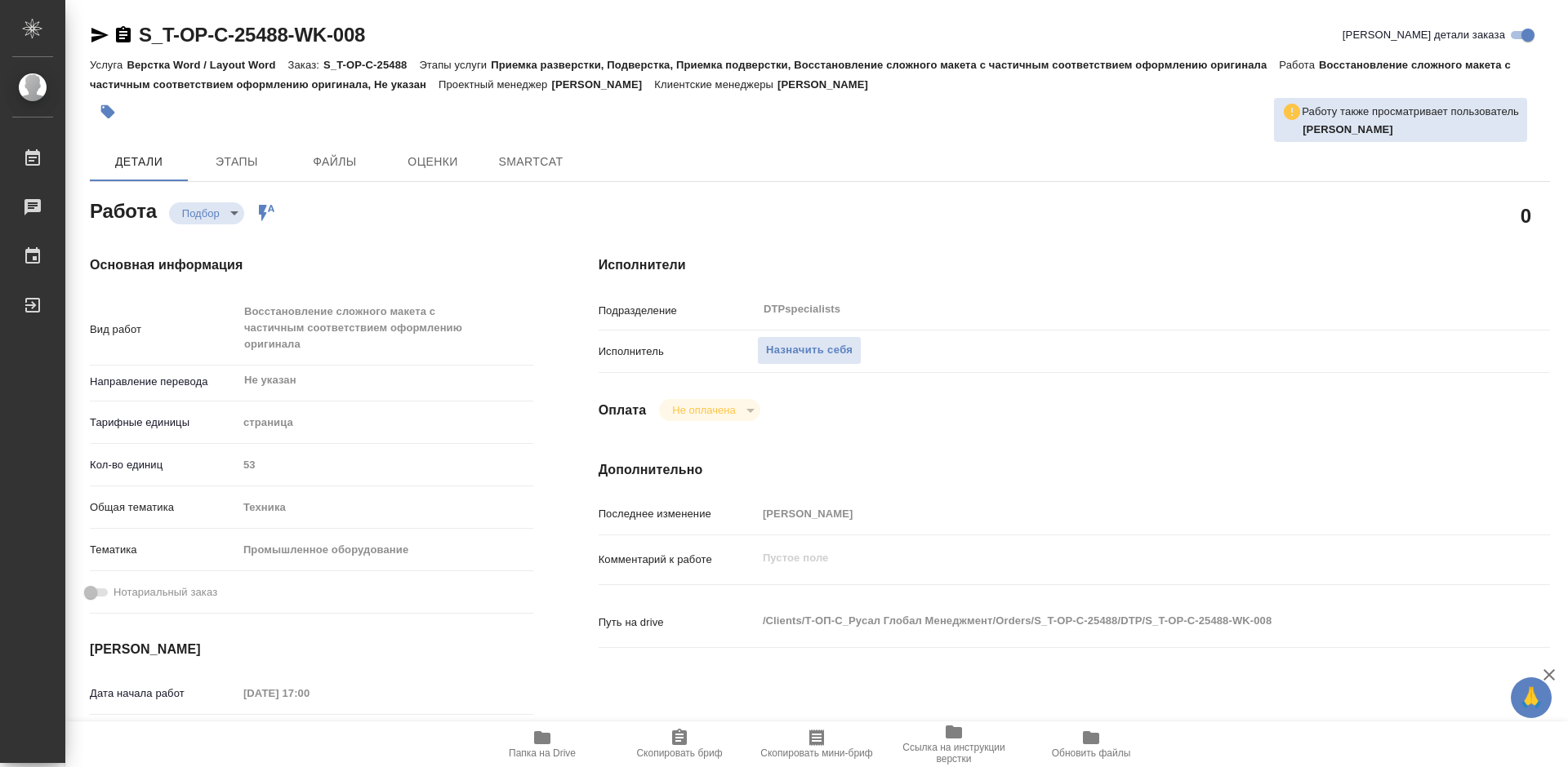
type textarea "x"
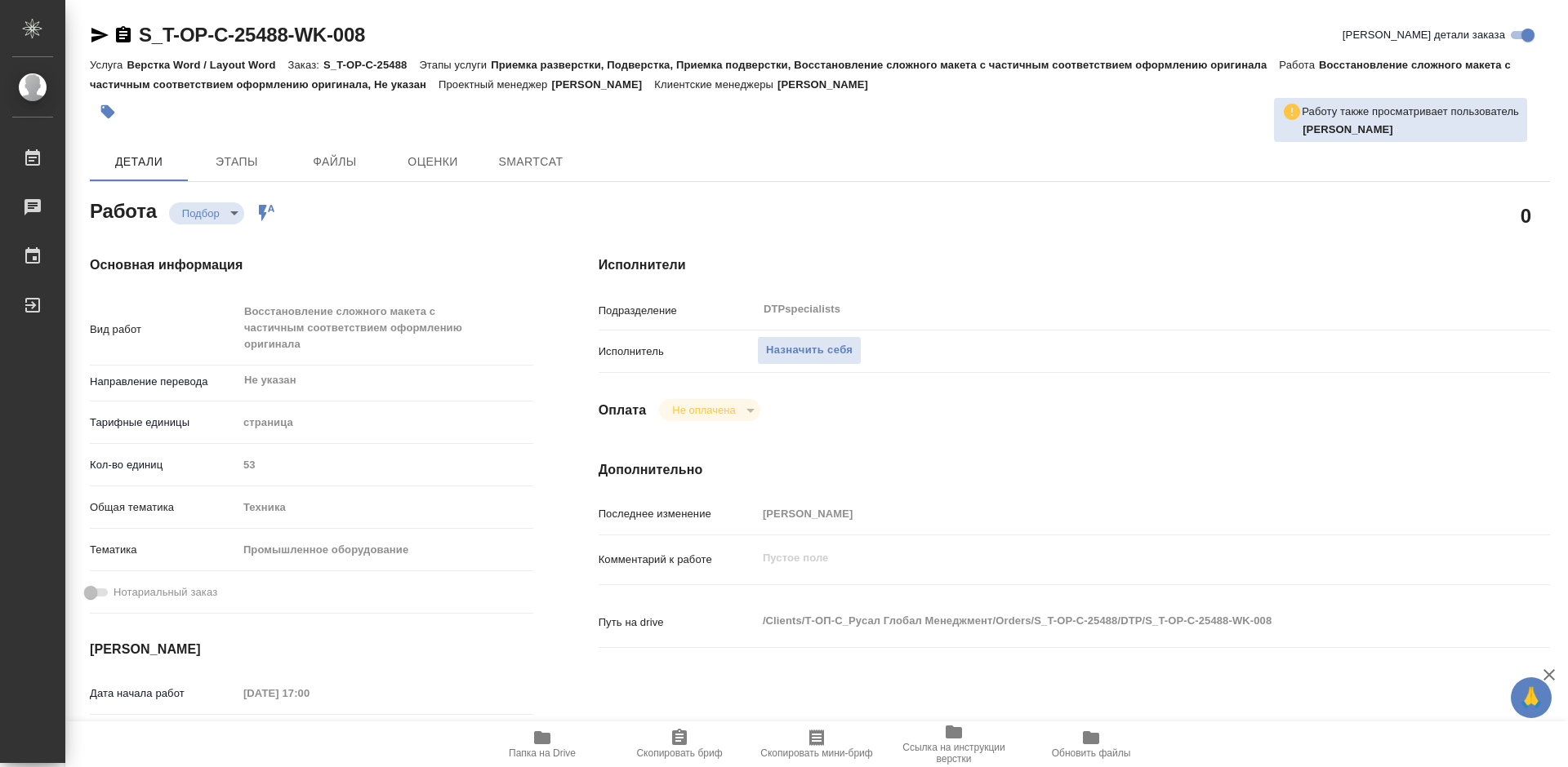
type textarea "x"
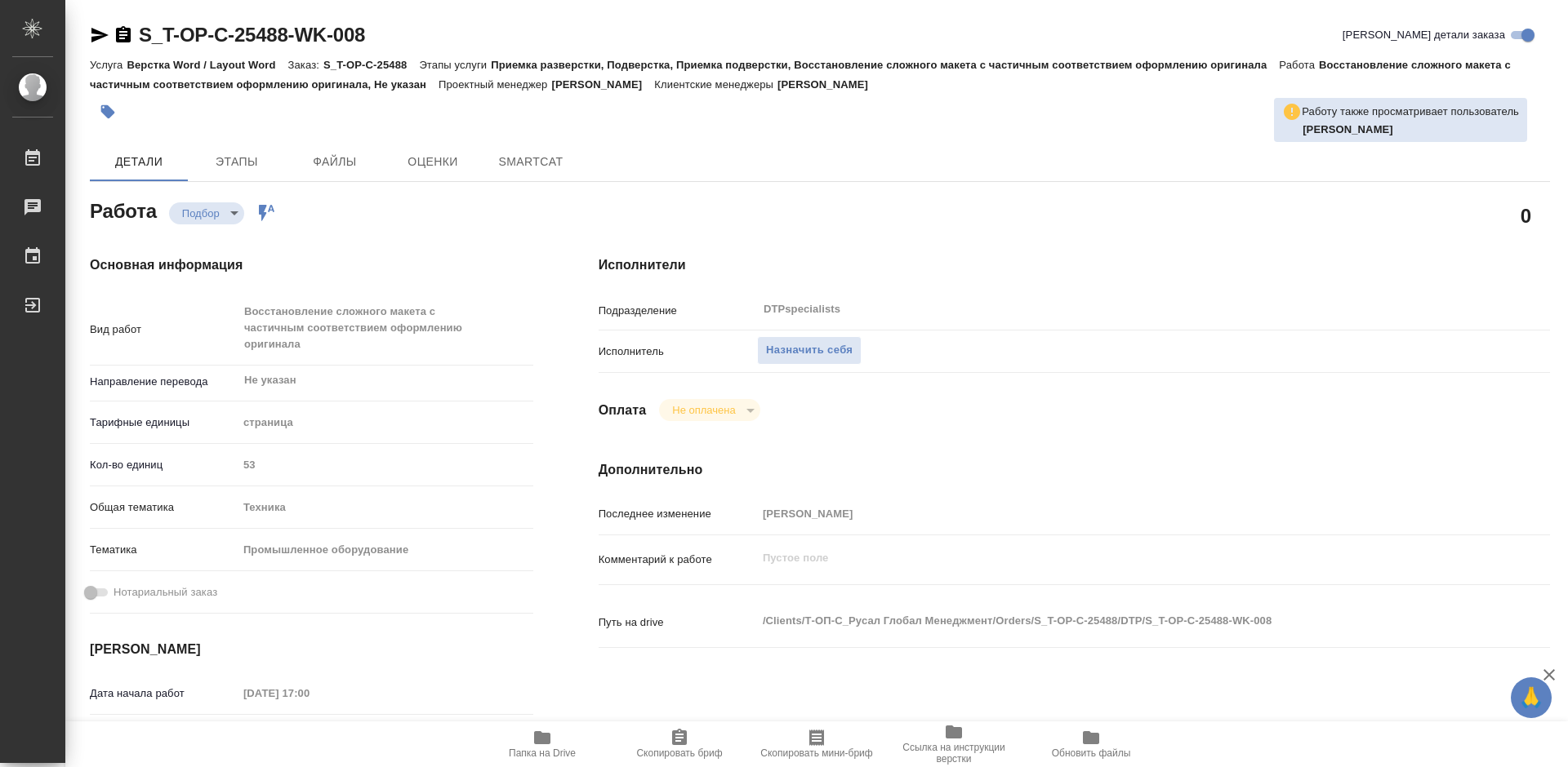
type textarea "x"
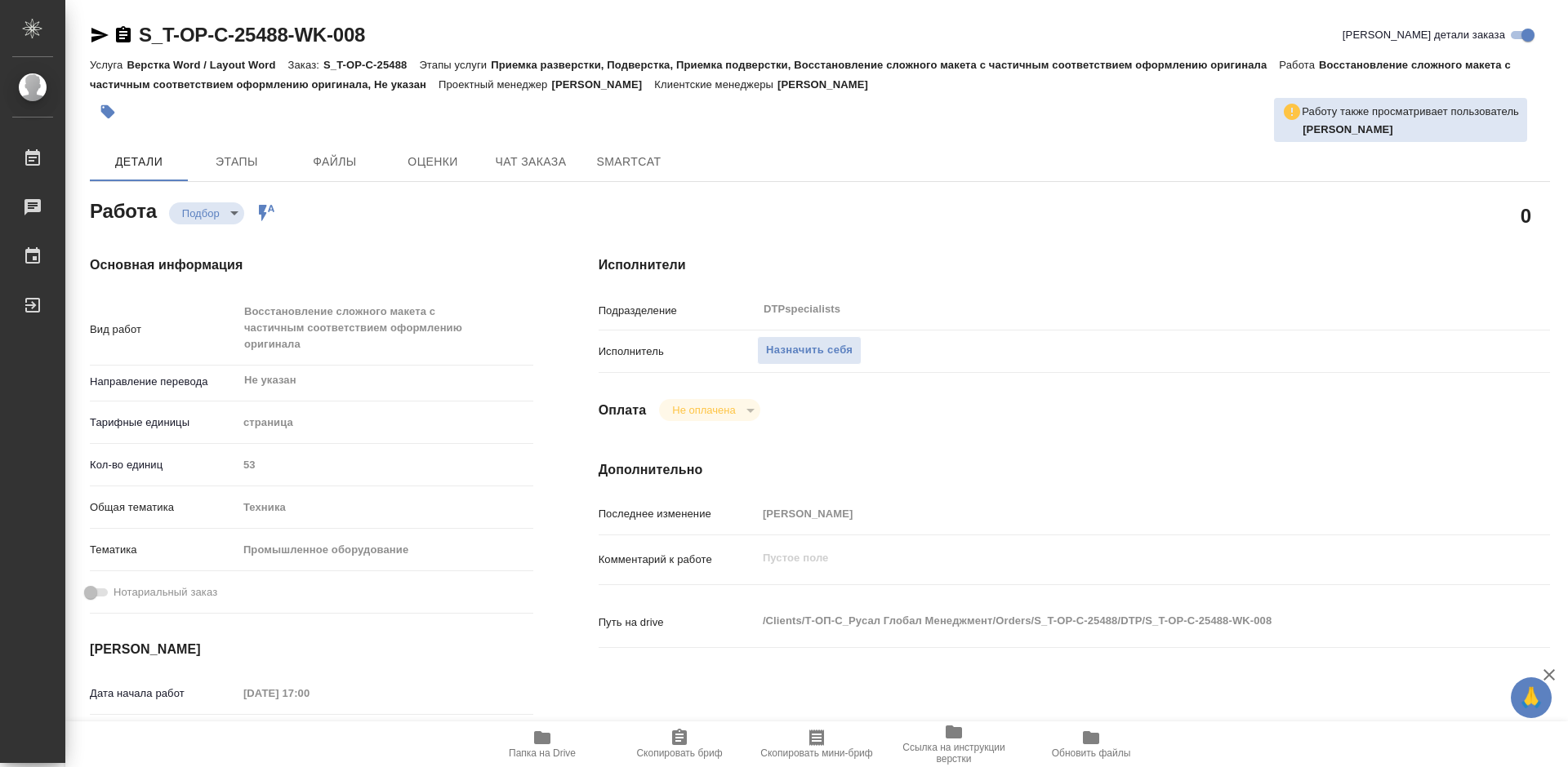
type textarea "x"
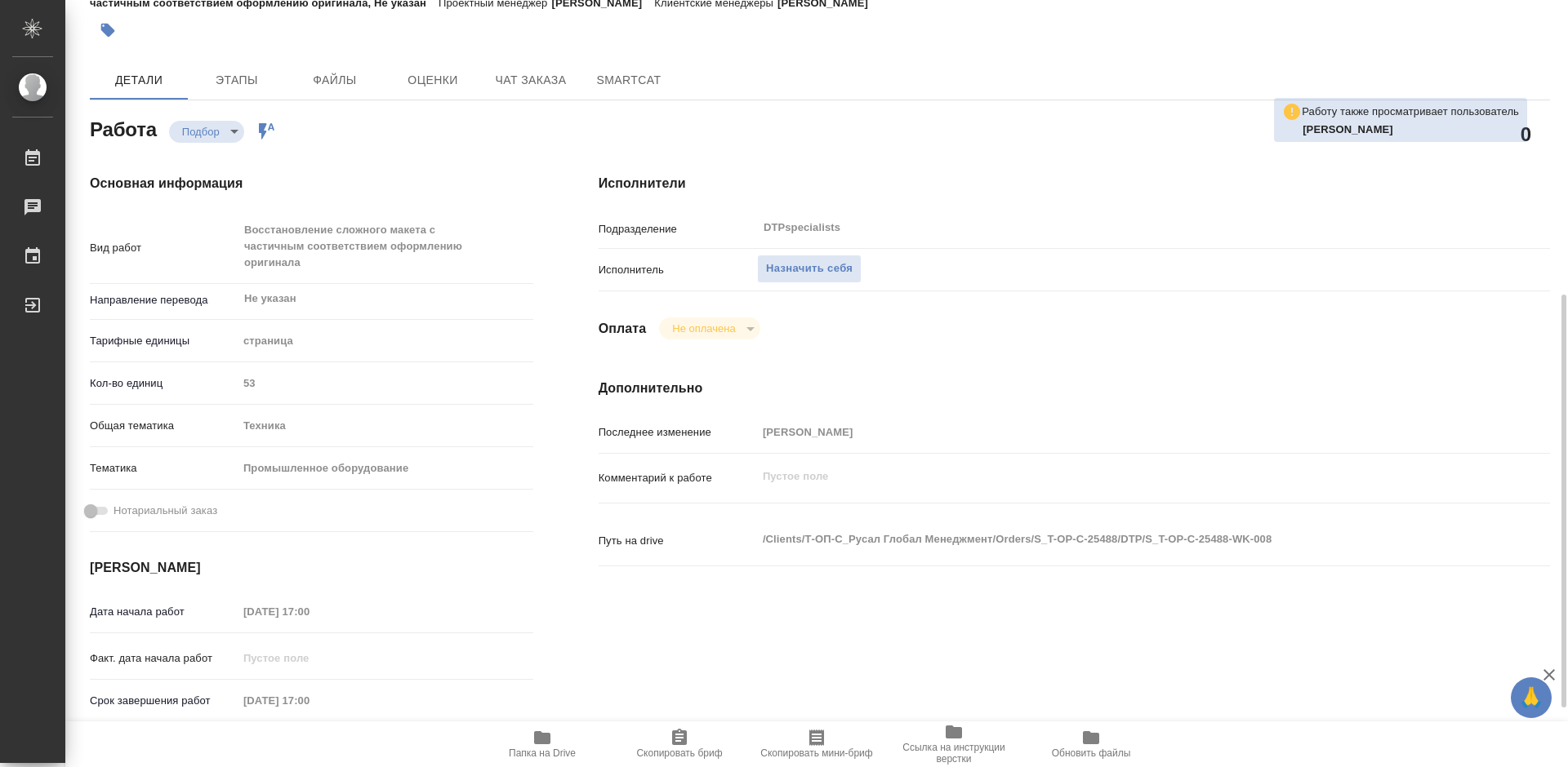
scroll to position [326, 0]
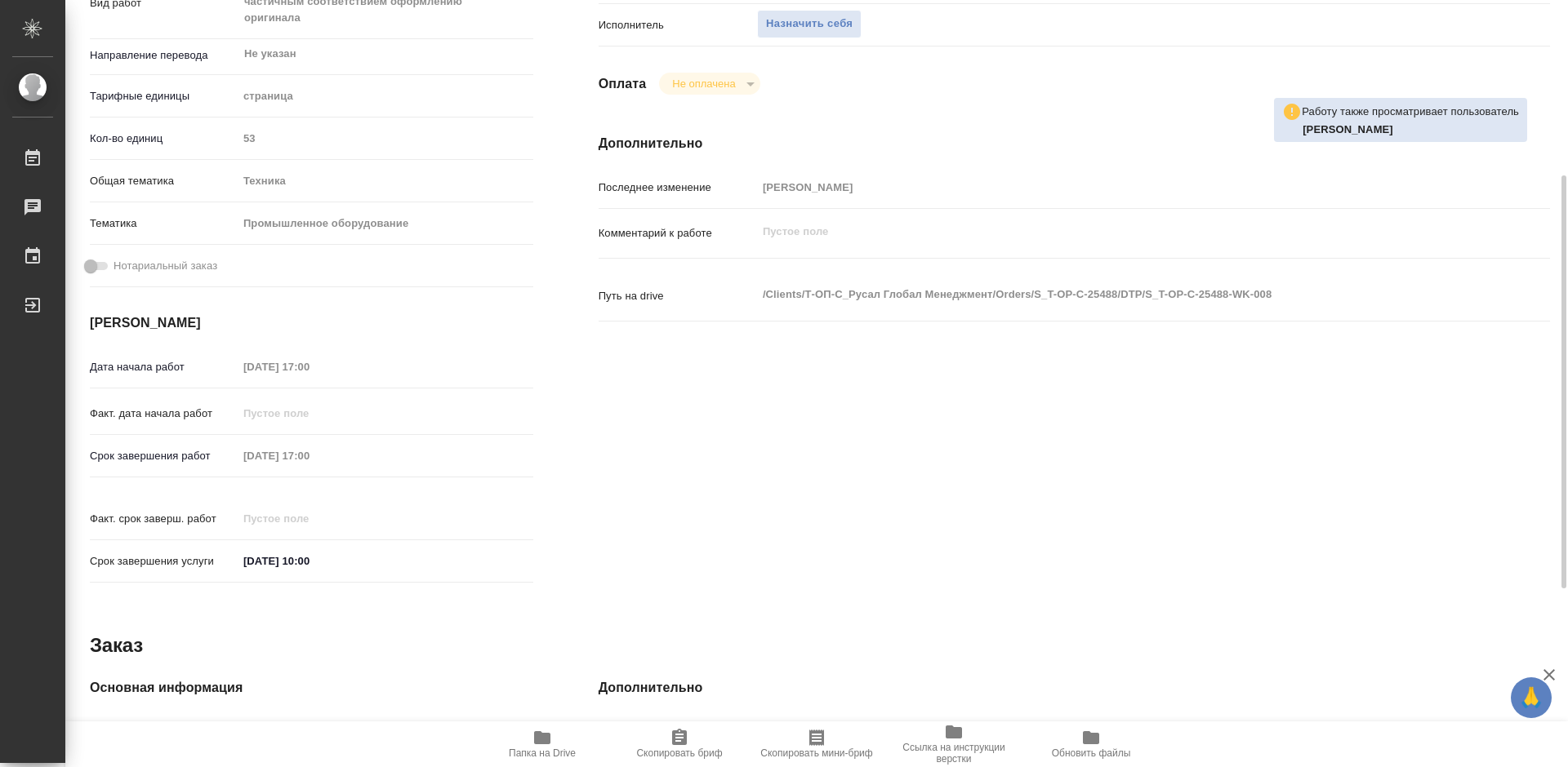
type textarea "x"
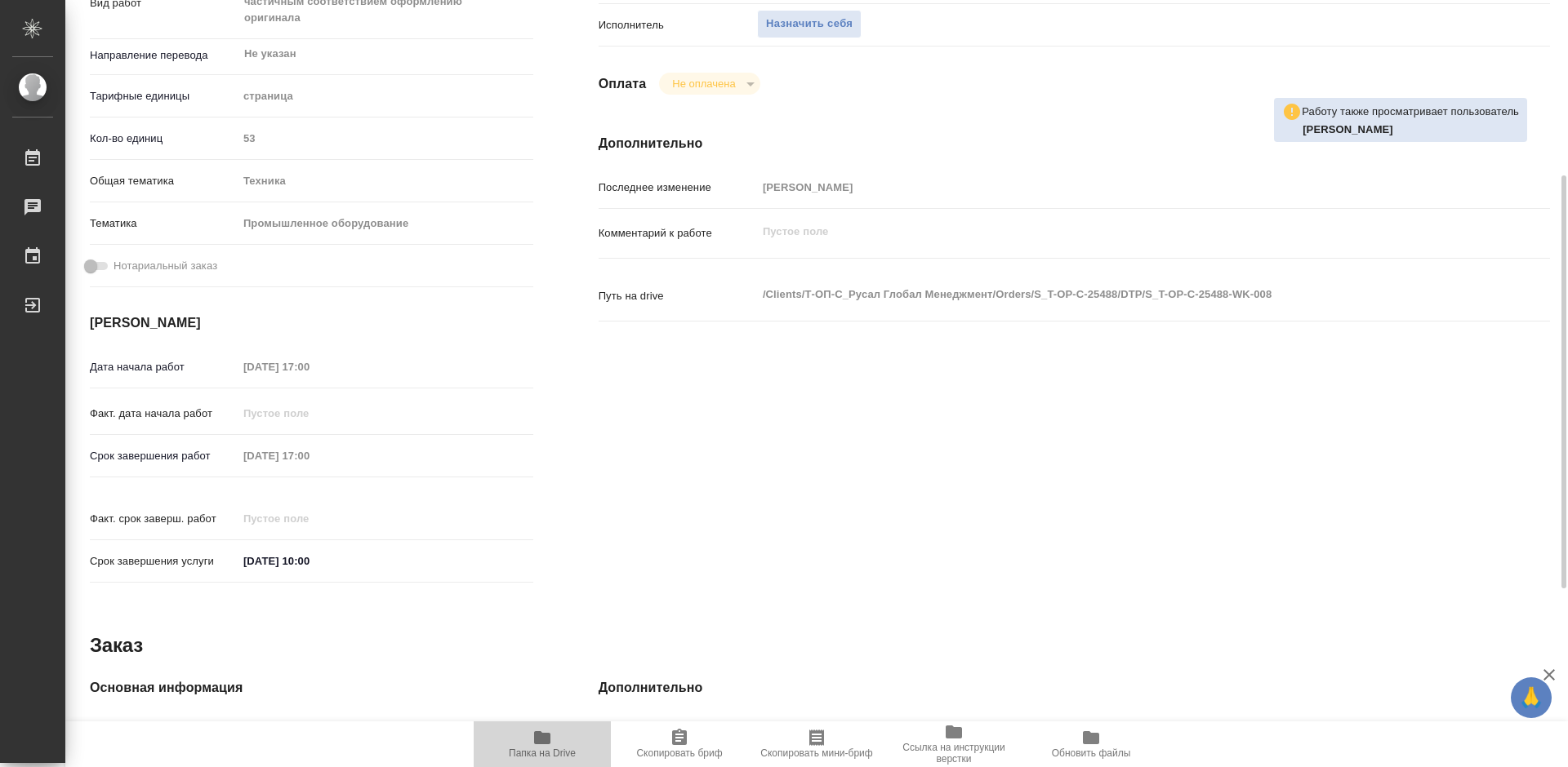
click at [522, 746] on span "Папка на Drive" at bounding box center [542, 743] width 118 height 31
click at [817, 25] on span "Назначить себя" at bounding box center [809, 24] width 87 height 19
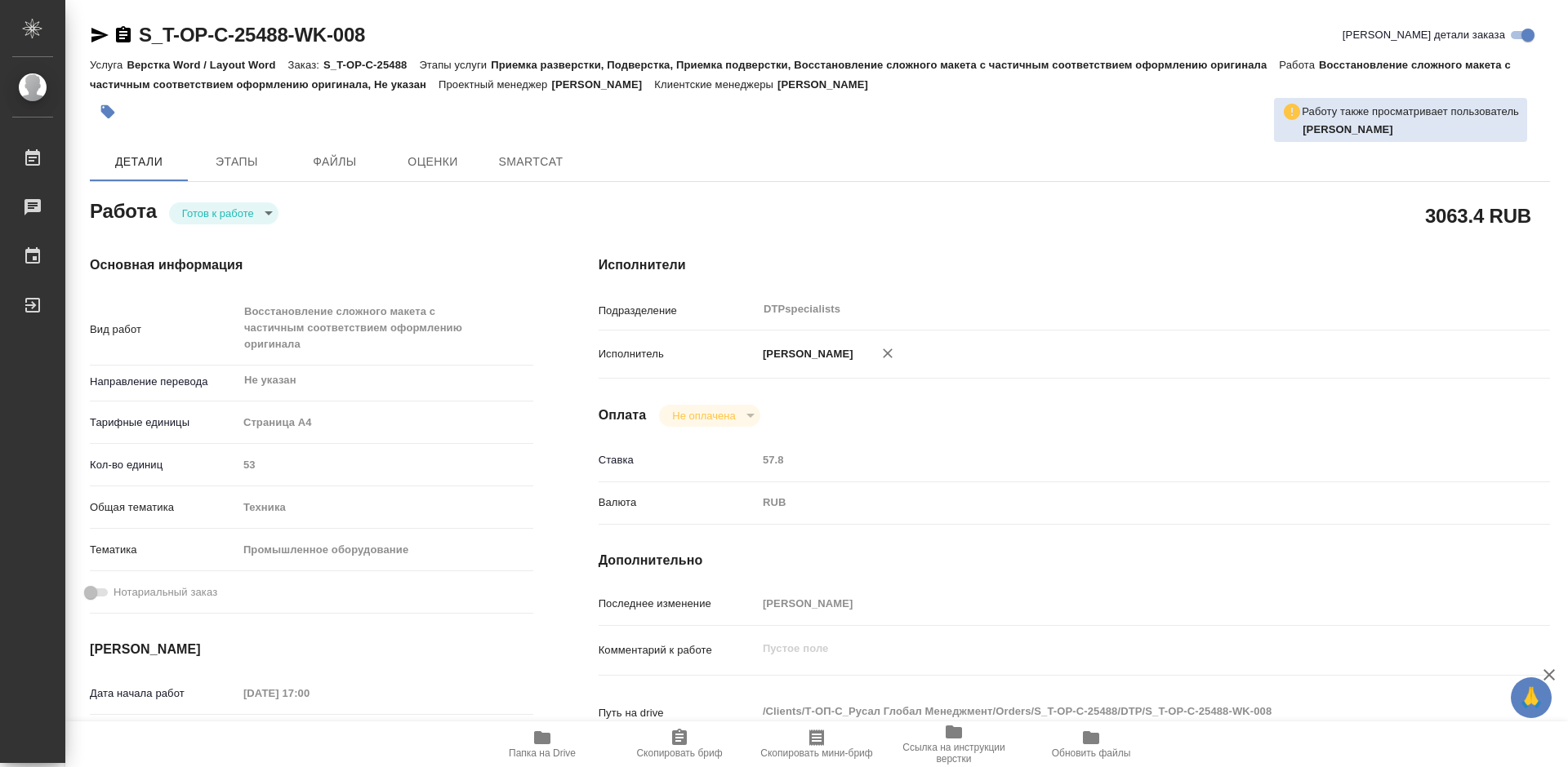
type textarea "x"
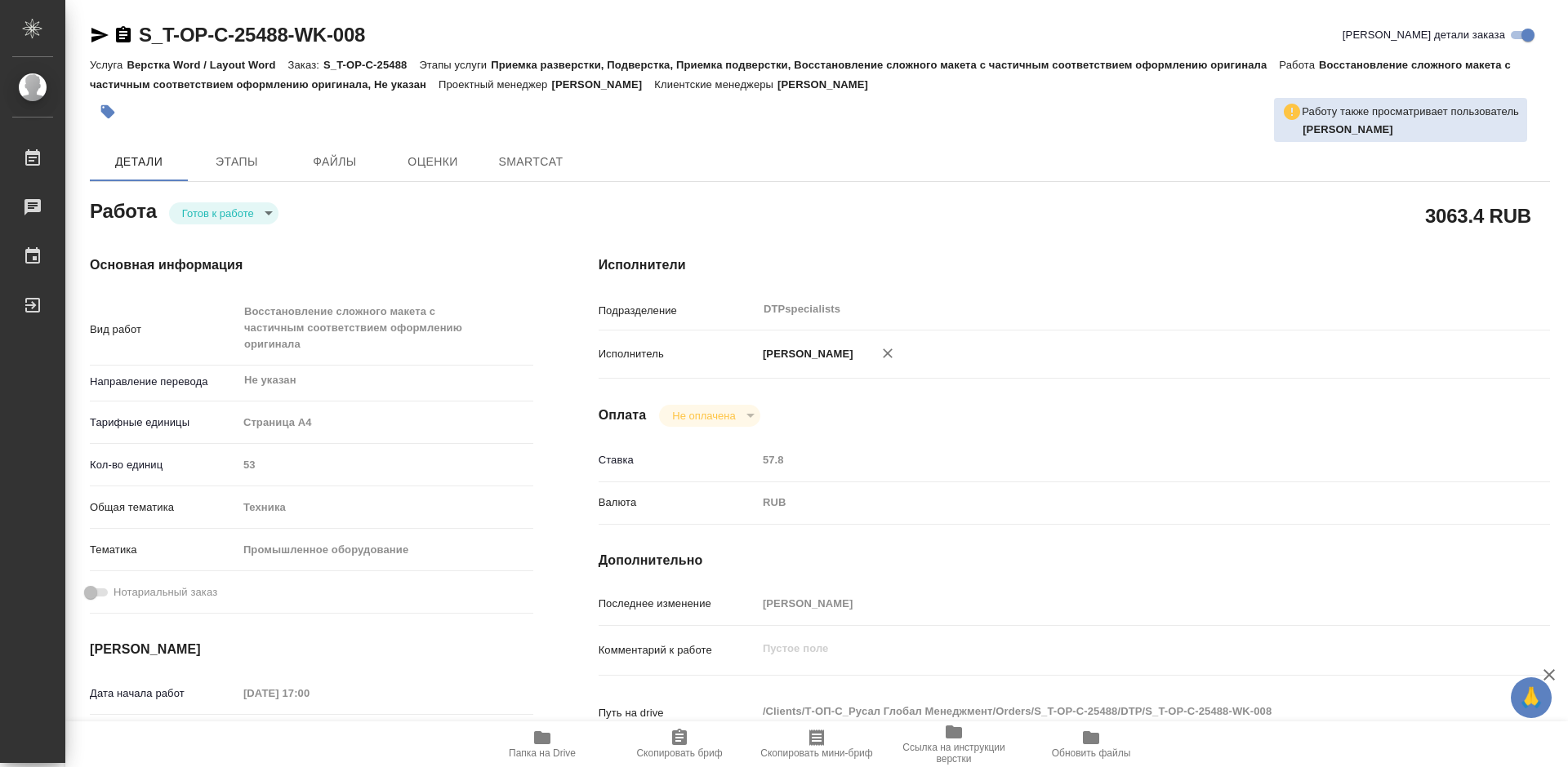
type textarea "x"
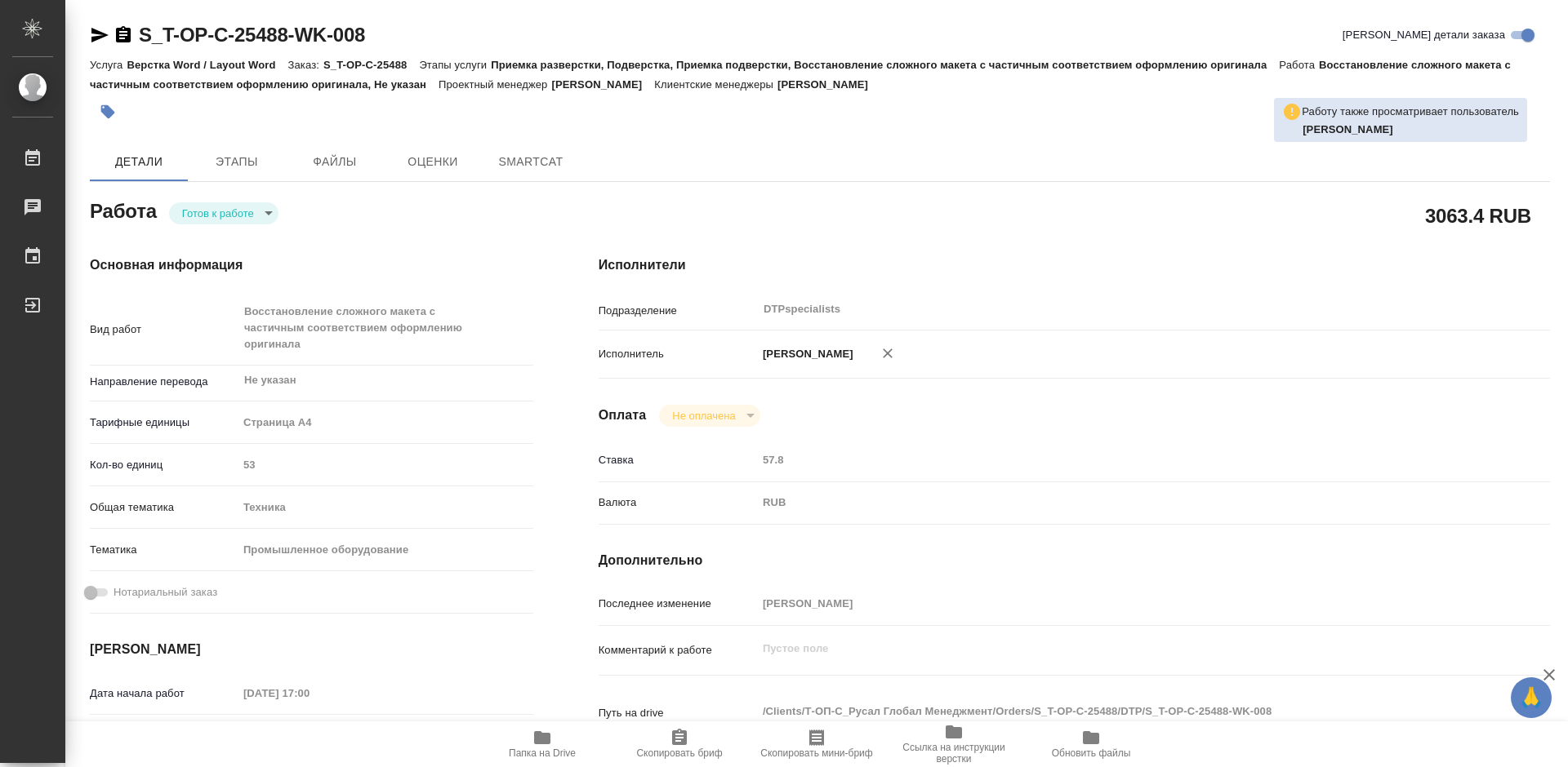
type textarea "x"
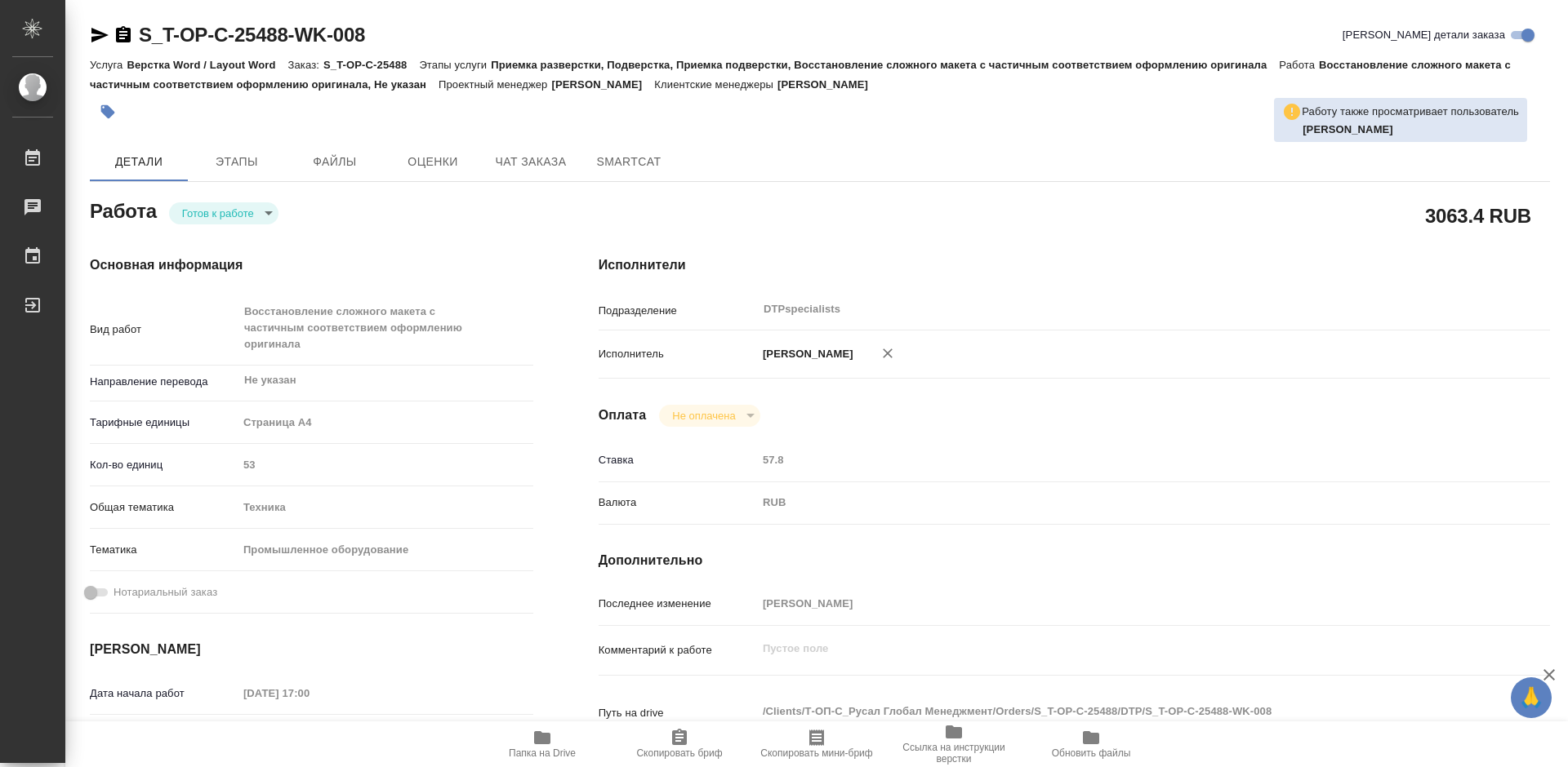
type textarea "x"
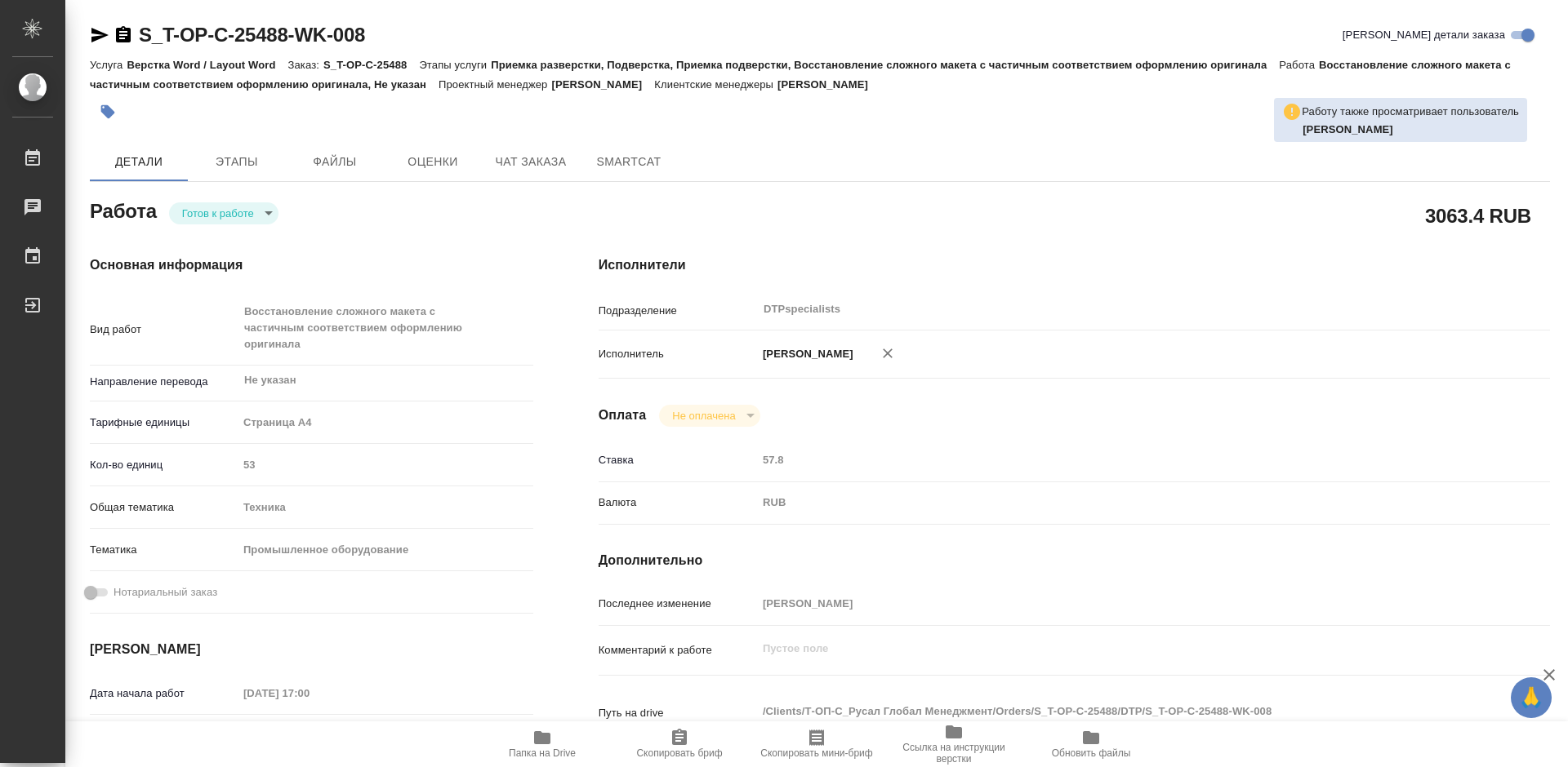
type textarea "x"
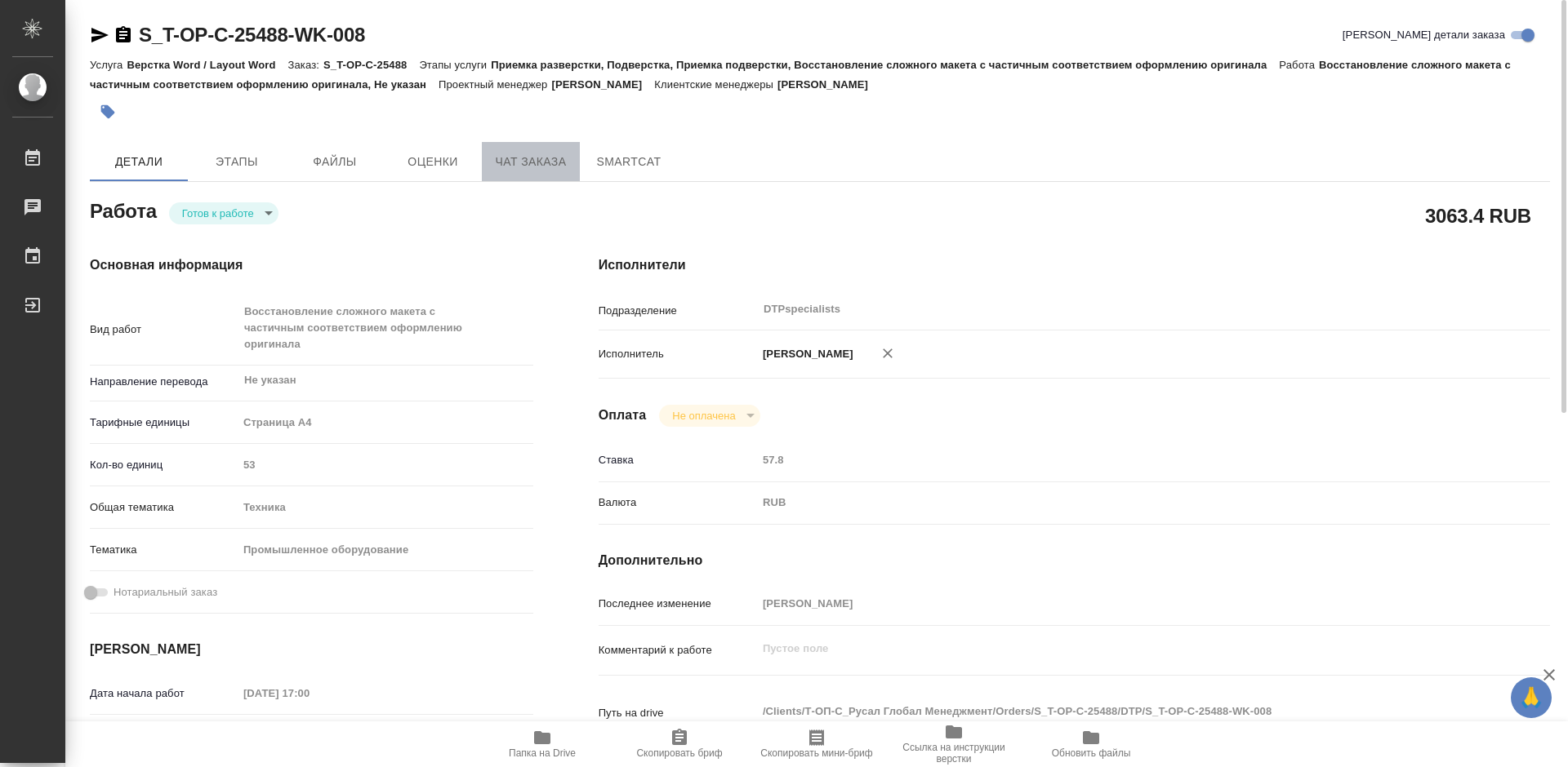
click at [520, 164] on span "Чат заказа" at bounding box center [530, 162] width 78 height 21
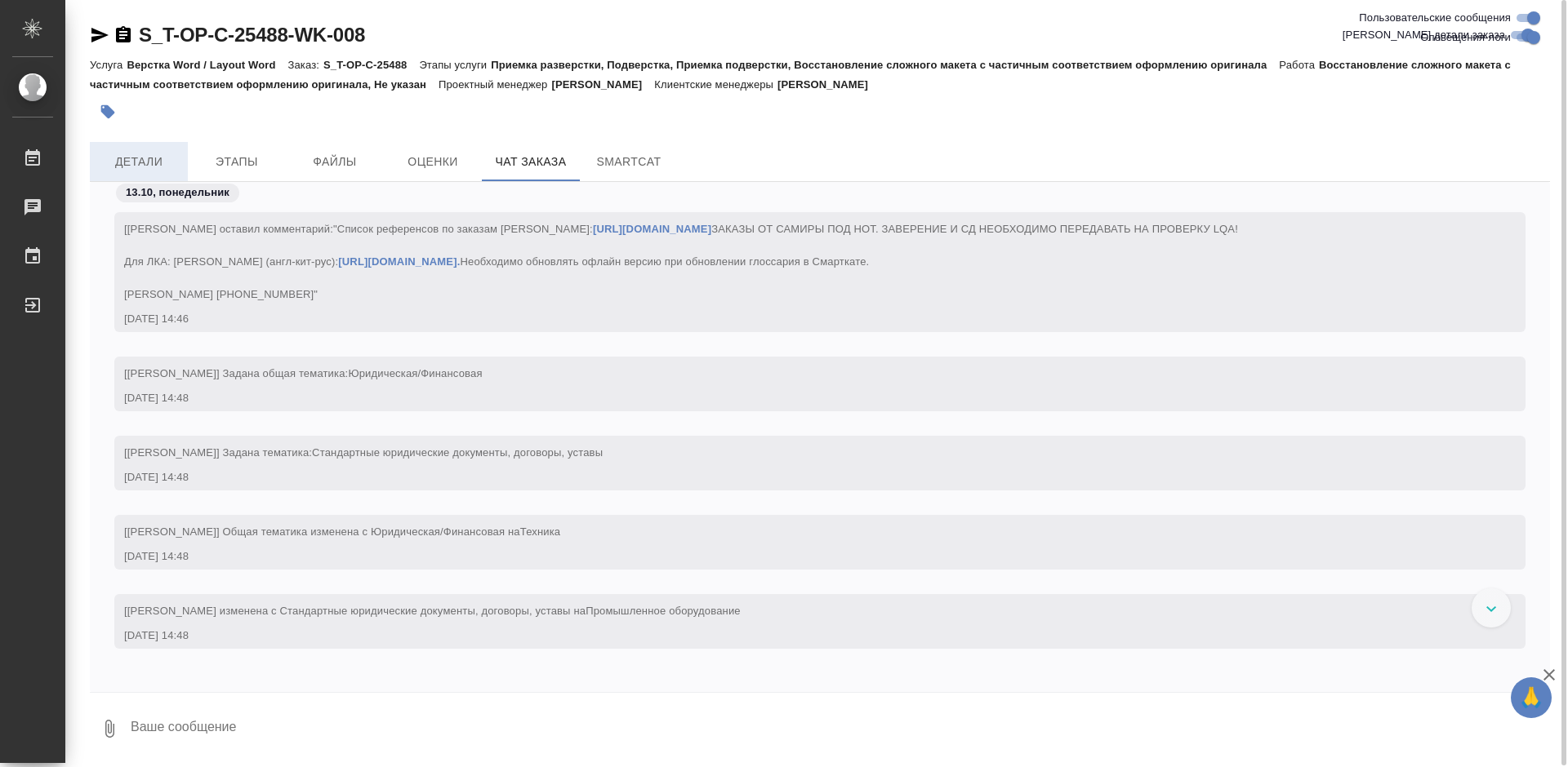
click at [134, 155] on span "Детали" at bounding box center [139, 162] width 78 height 21
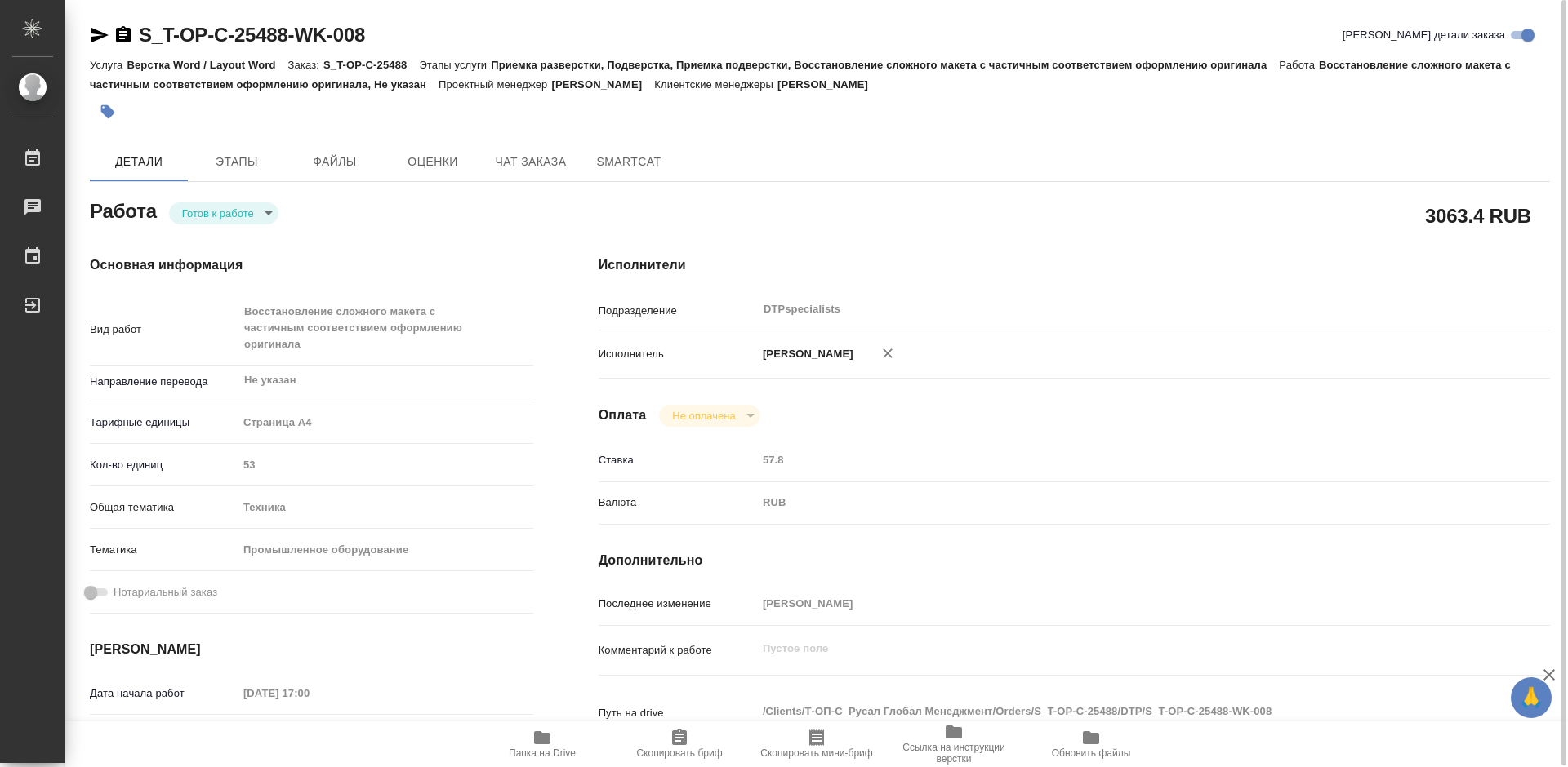
type textarea "x"
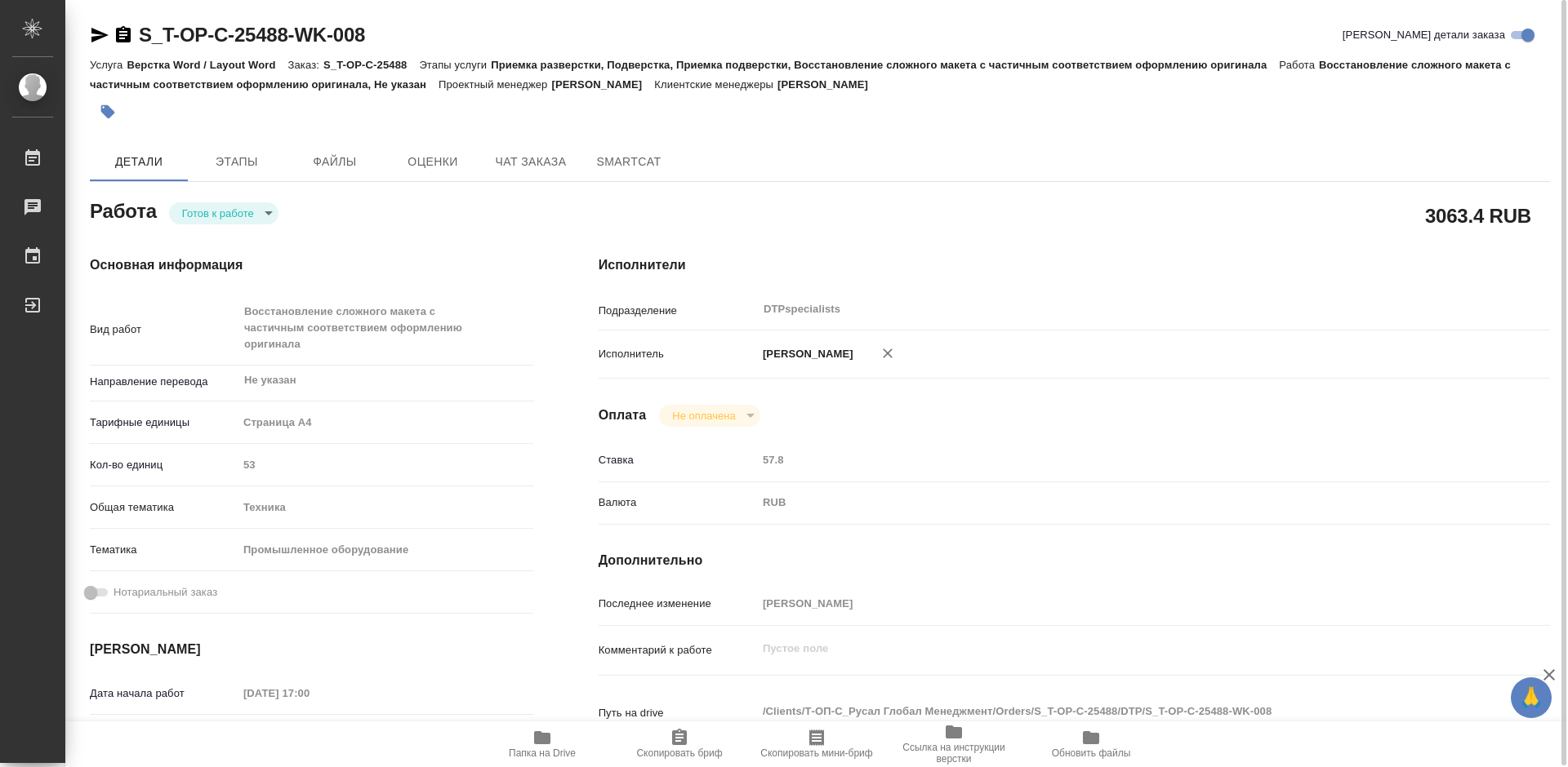
type textarea "x"
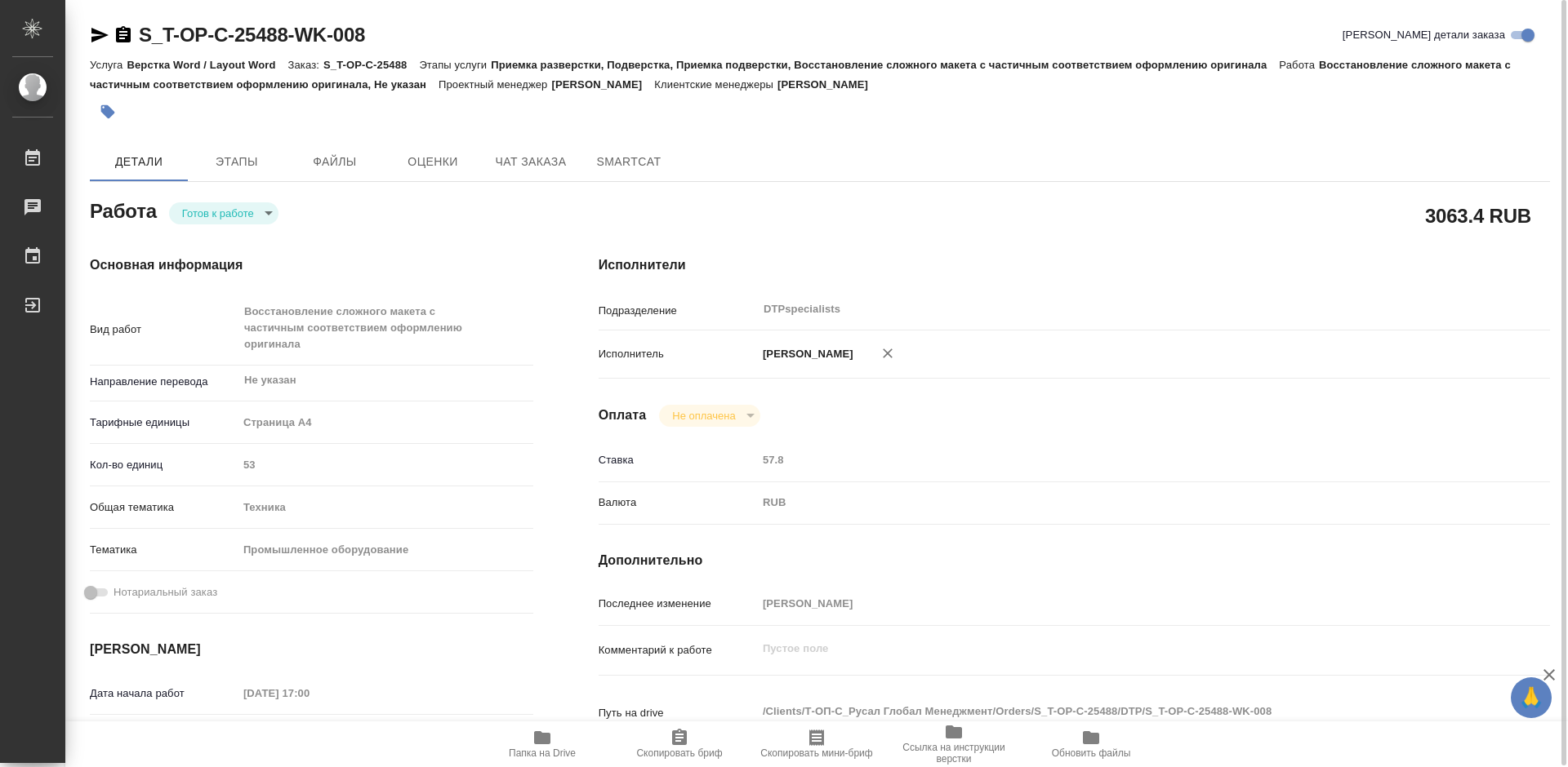
type textarea "x"
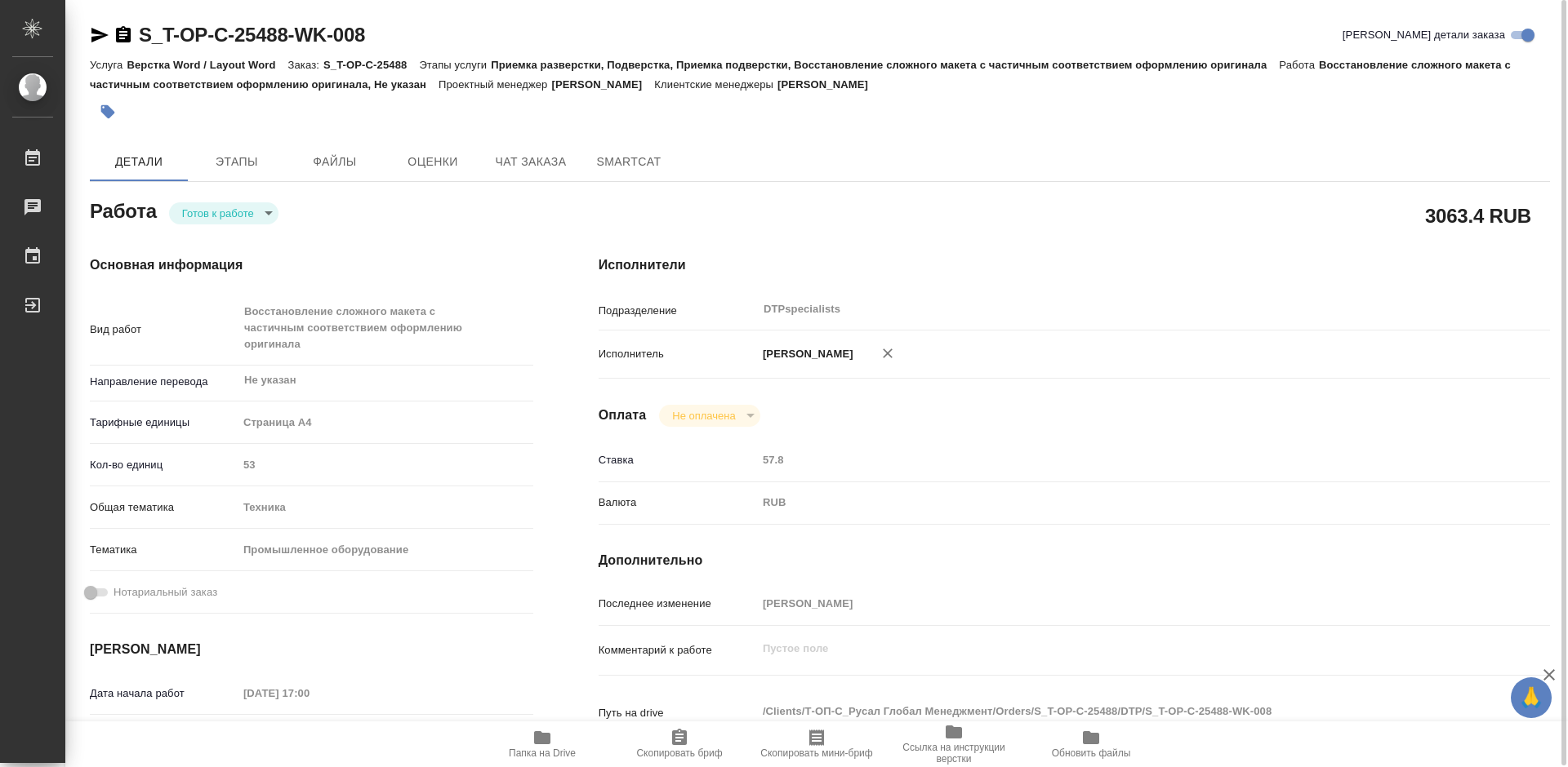
click at [210, 206] on body "🙏 .cls-1 fill:#fff; AWATERA Работы 0 Чаты График Выйти S_T-OP-C-25488-WK-008 Кр…" at bounding box center [784, 384] width 1568 height 767
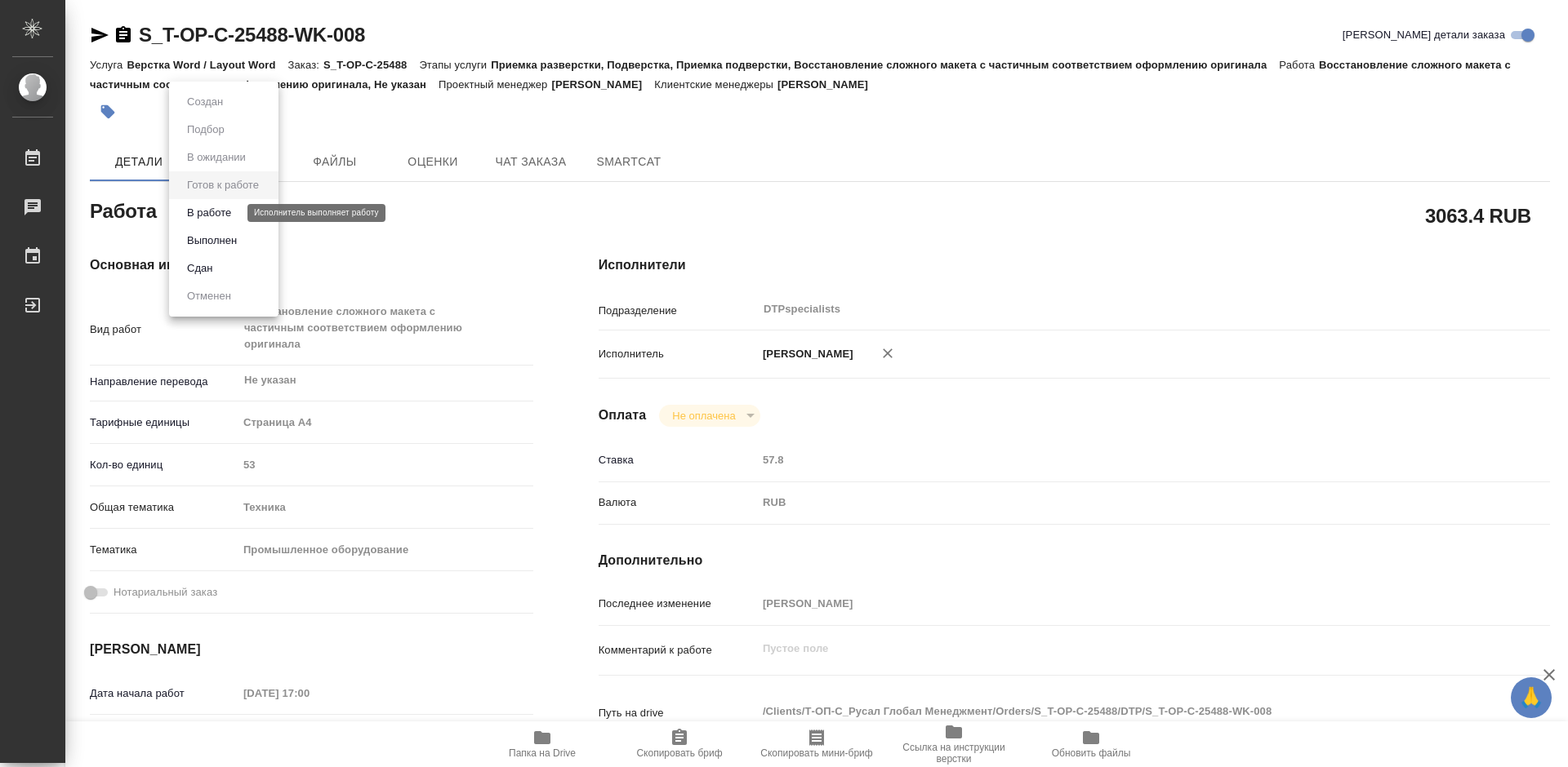
drag, startPoint x: 218, startPoint y: 237, endPoint x: 223, endPoint y: 211, distance: 26.5
click at [223, 211] on ul "Создан Подбор В ожидании Готов к работе В работе Выполнен Сдан Отменен" at bounding box center [223, 199] width 109 height 235
click at [223, 211] on button "В работе" at bounding box center [208, 212] width 54 height 18
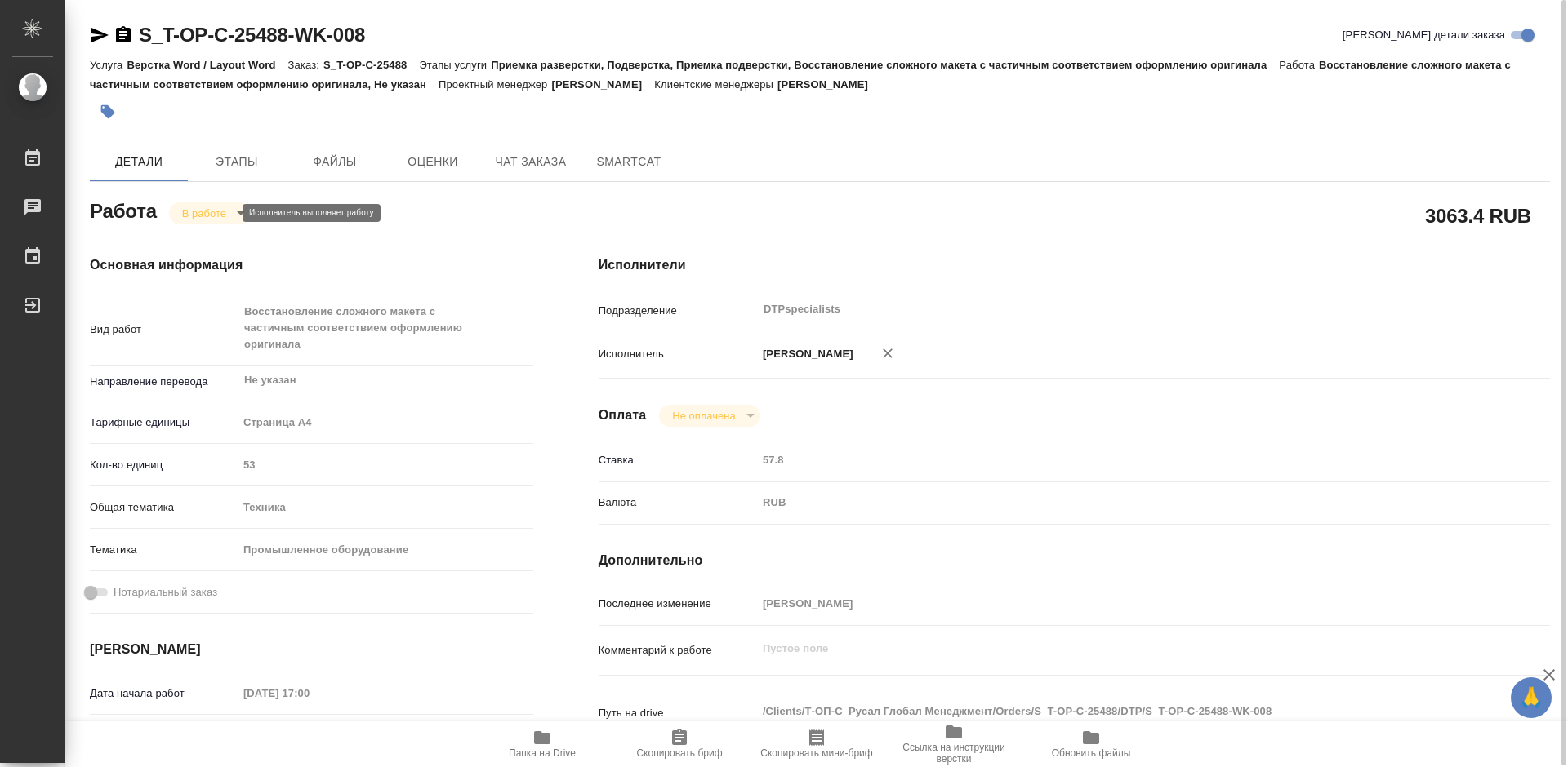
type textarea "x"
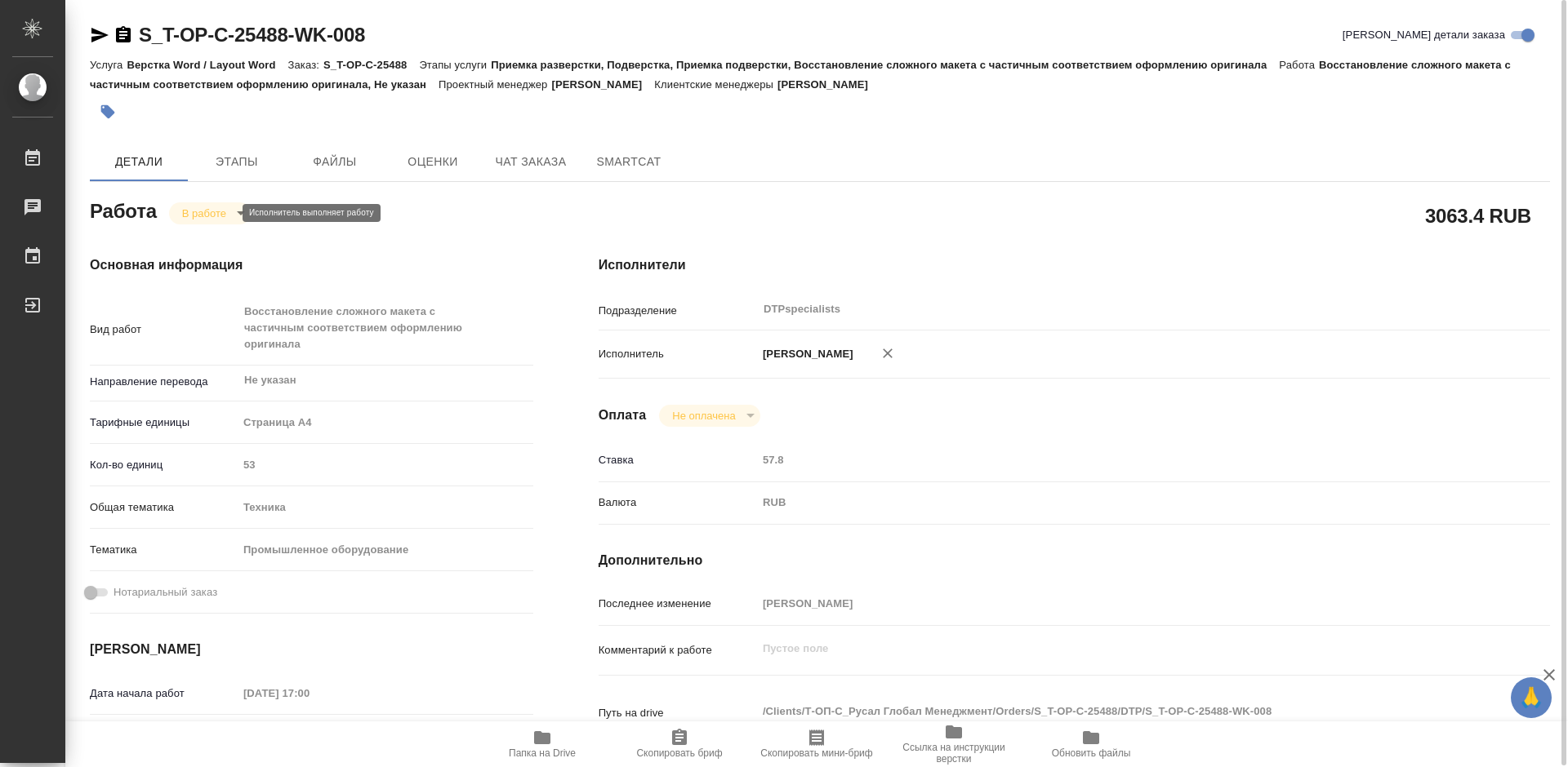
type textarea "x"
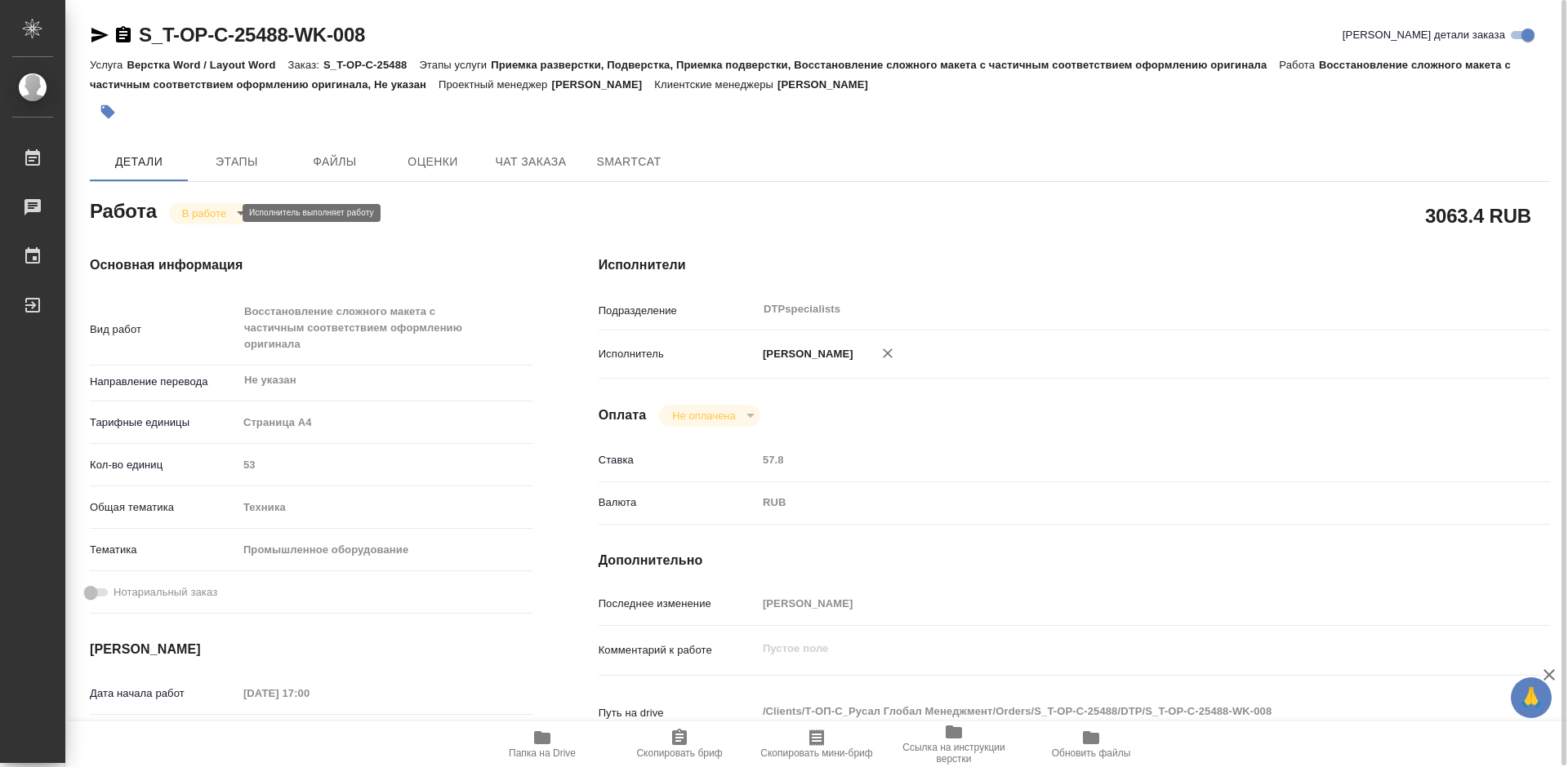
type textarea "x"
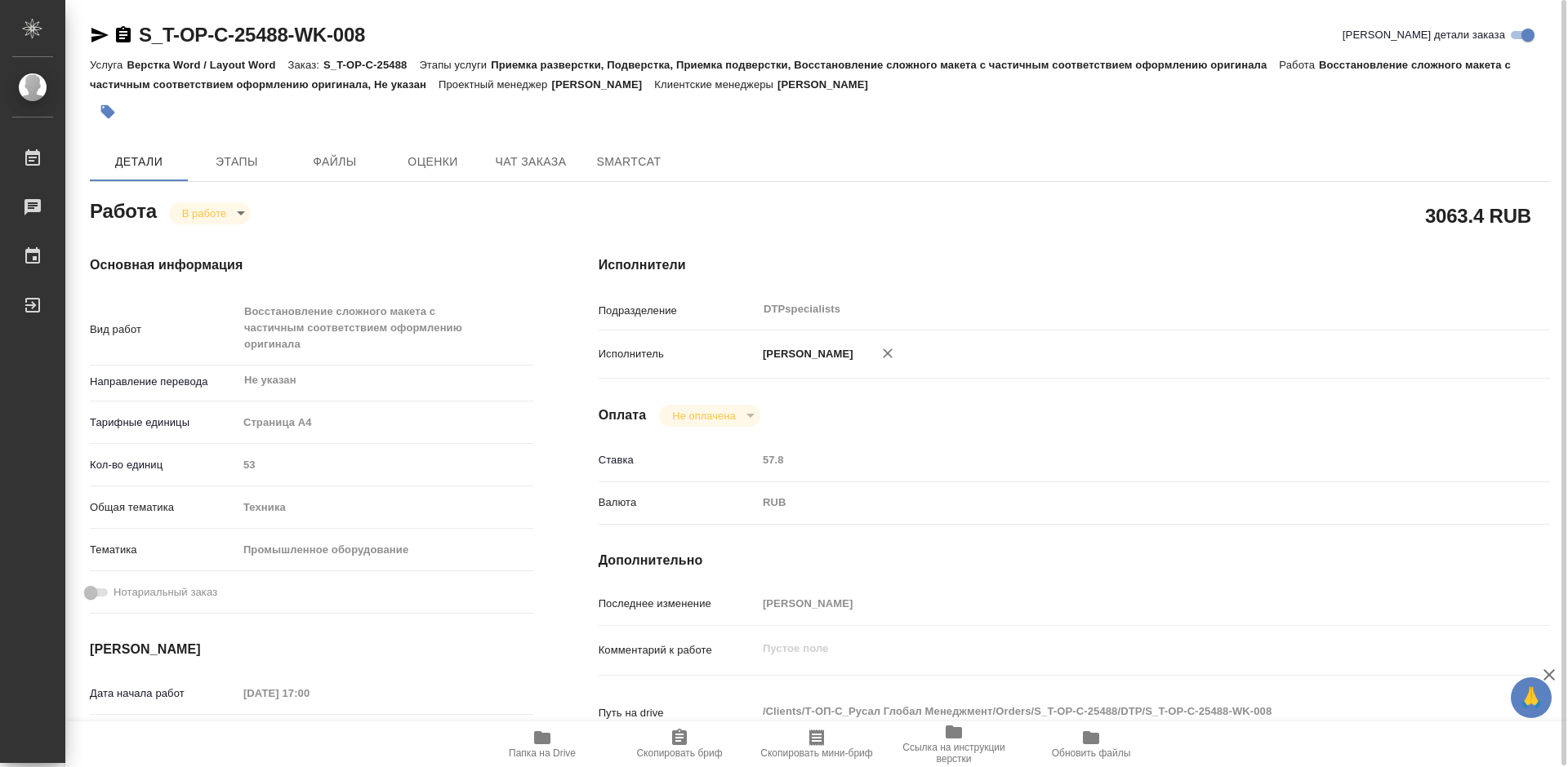
type textarea "x"
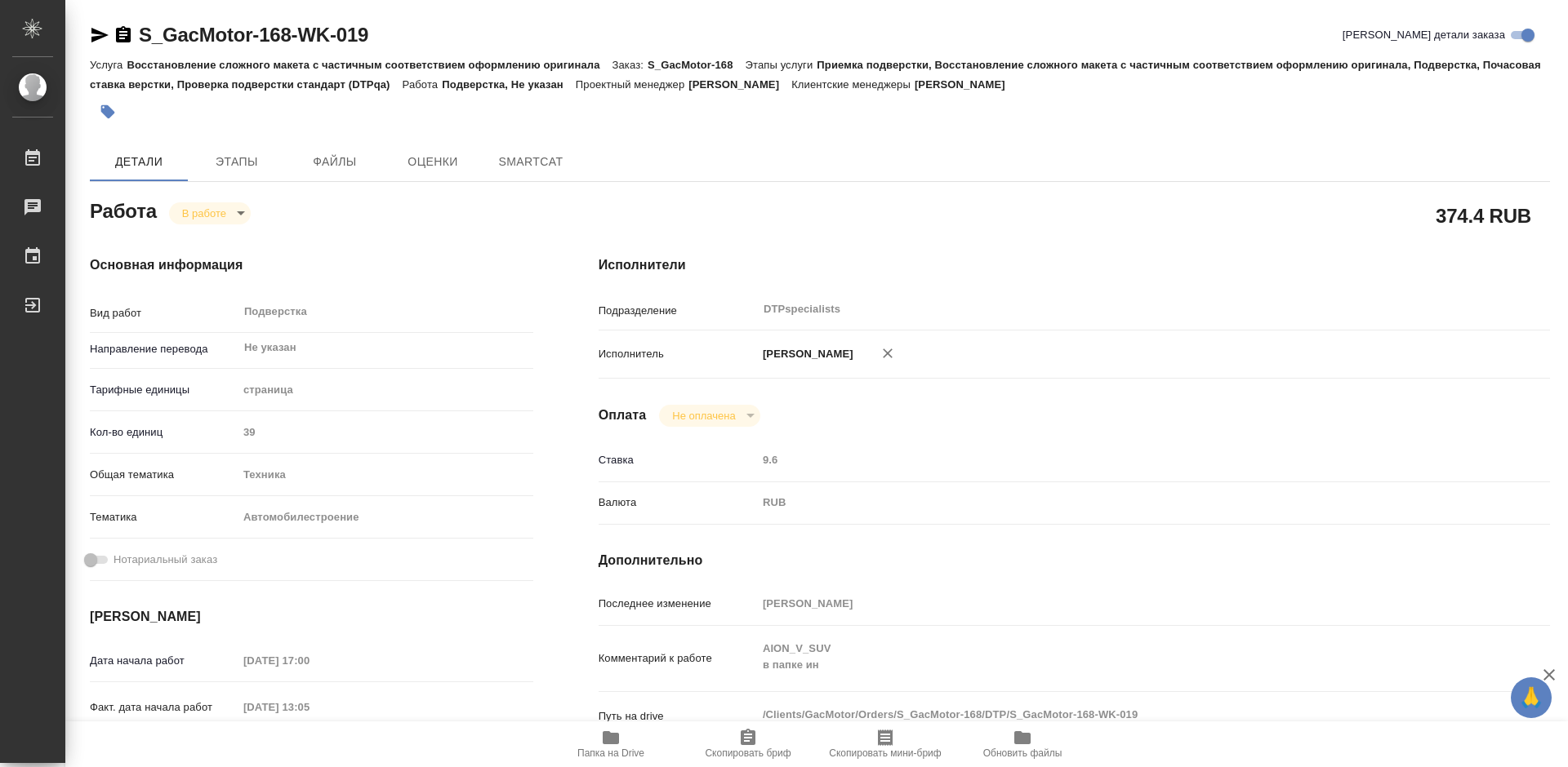
type textarea "x"
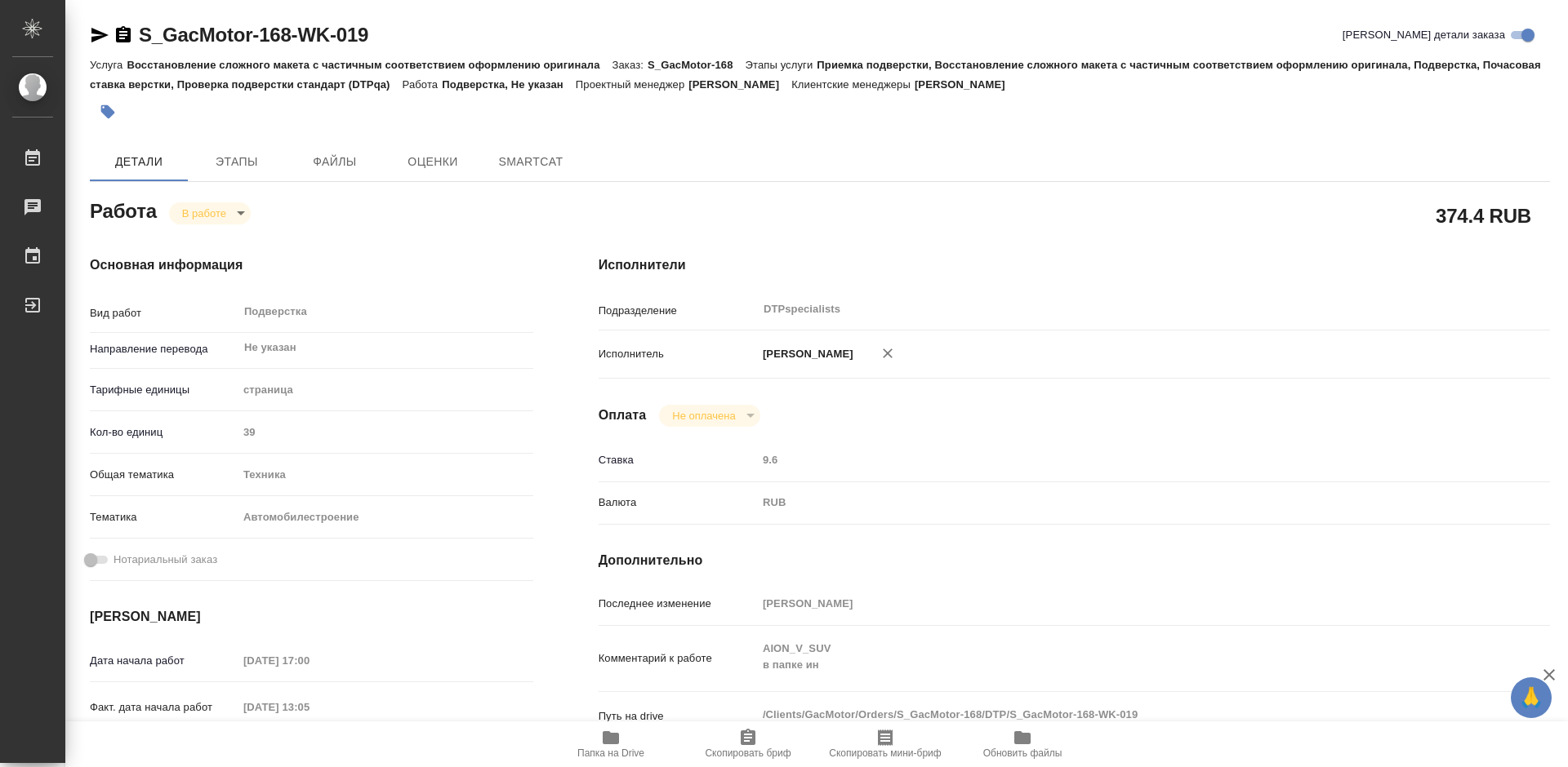
type textarea "x"
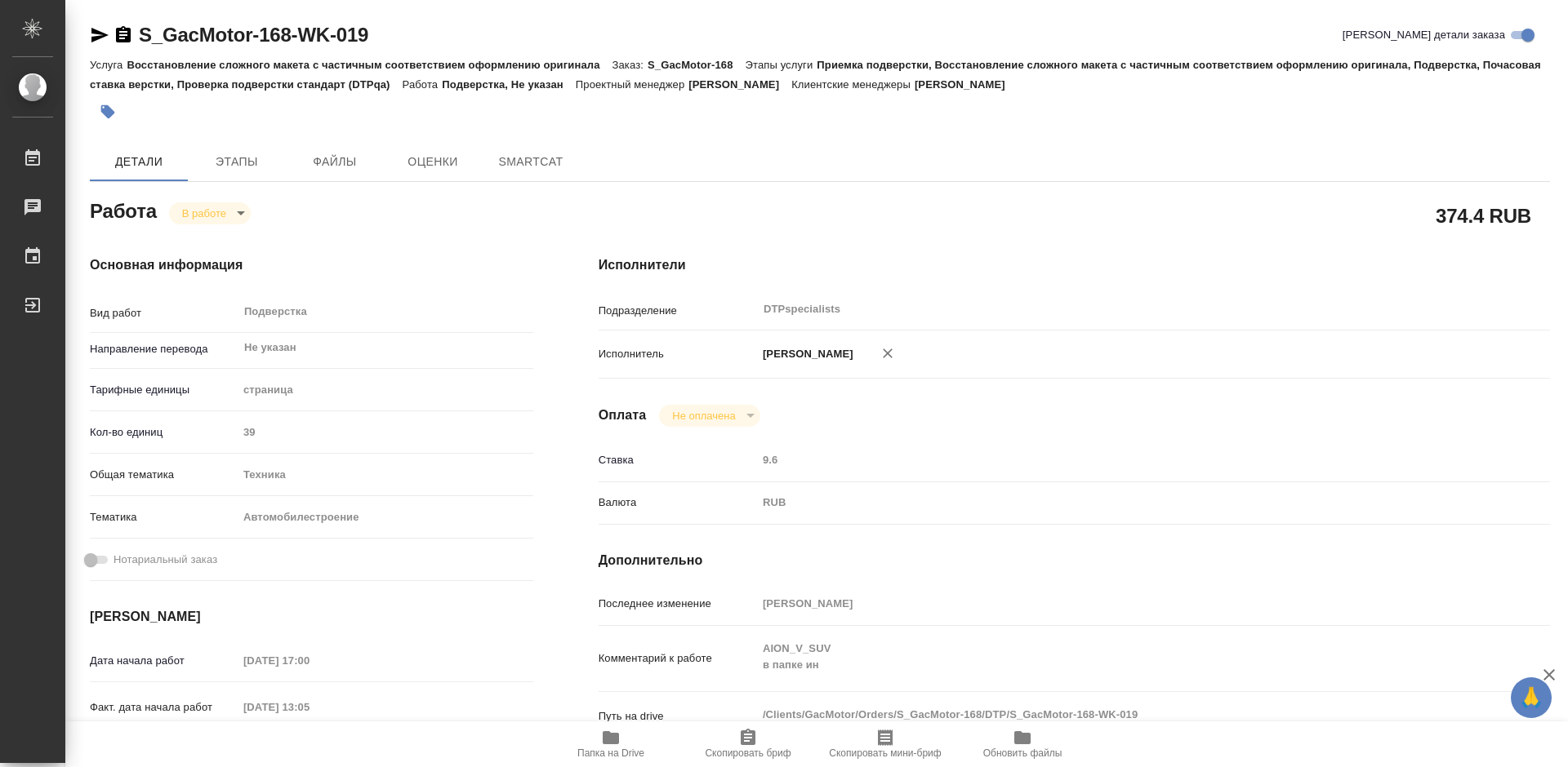
type textarea "x"
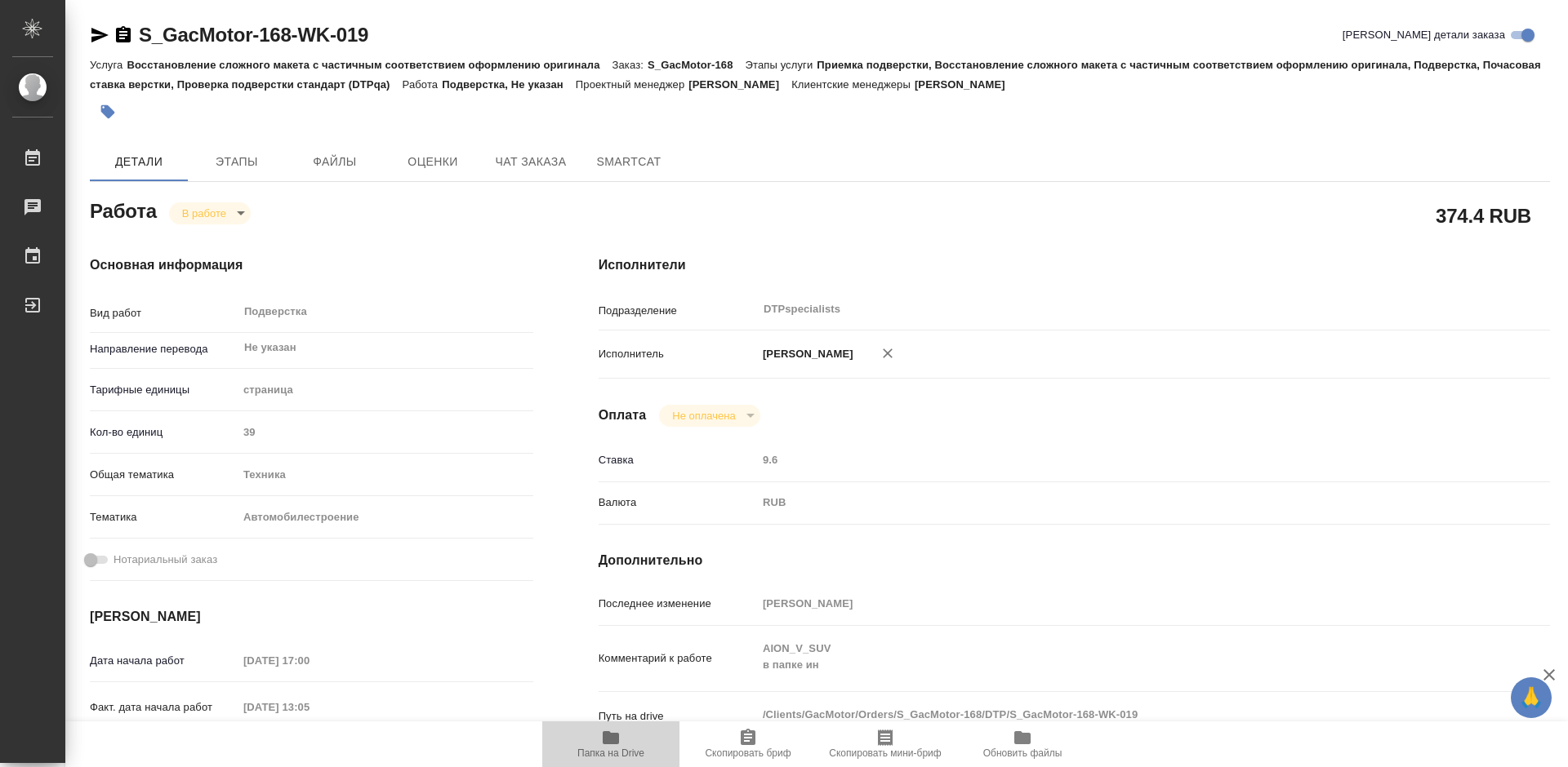
click at [586, 744] on span "Папка на Drive" at bounding box center [610, 743] width 118 height 31
type textarea "x"
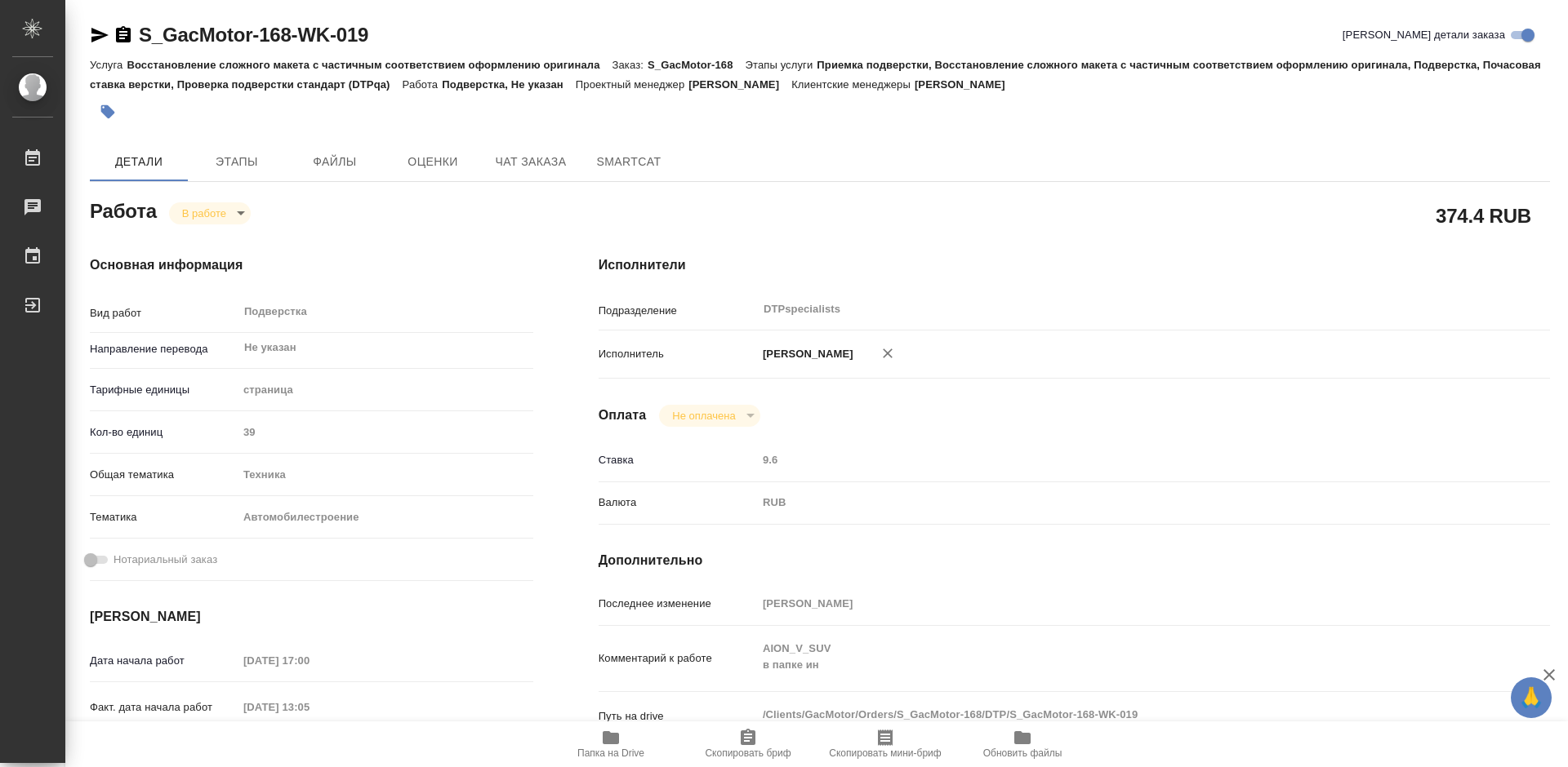
type textarea "x"
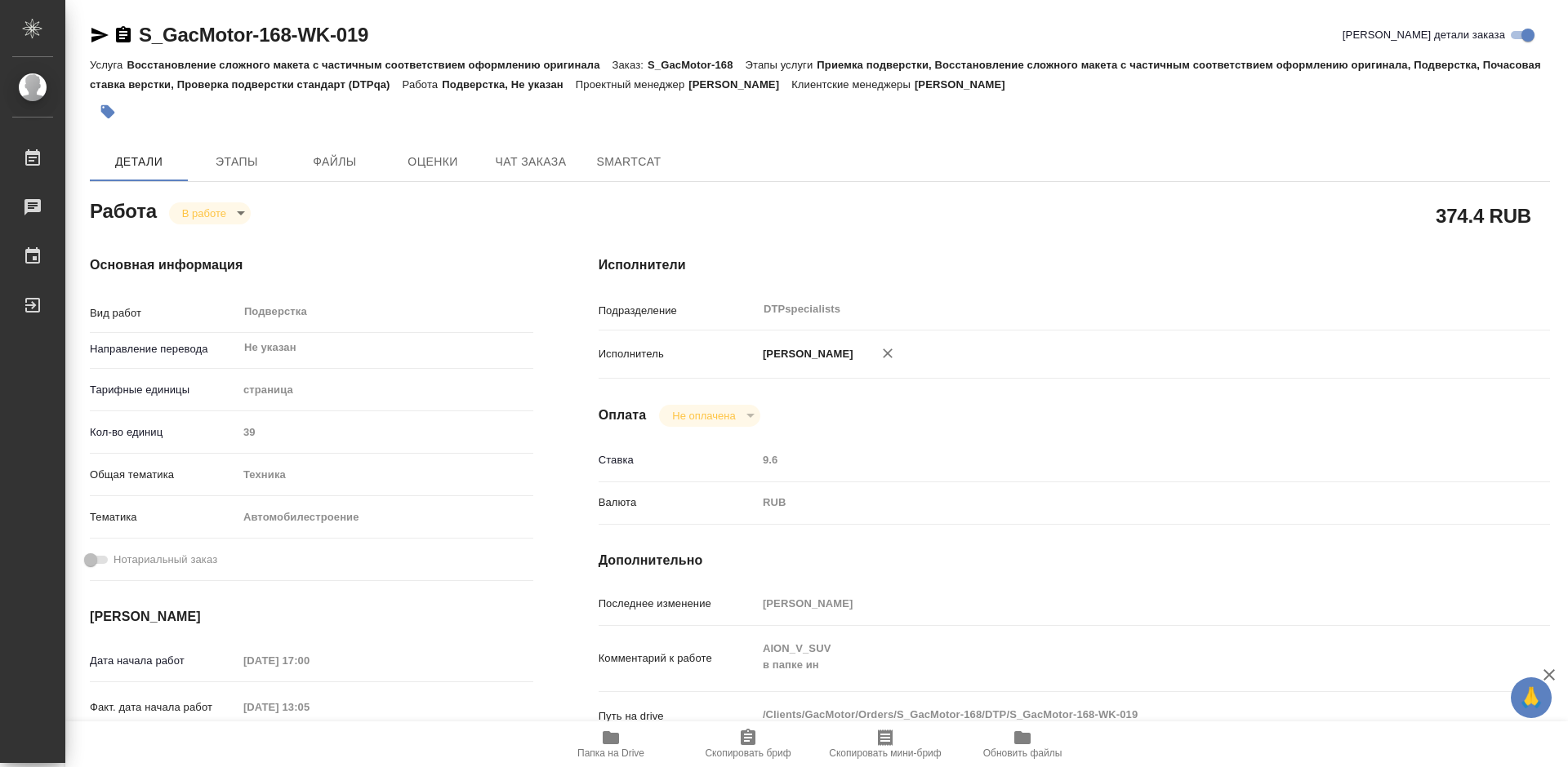
type textarea "x"
